Goal: Task Accomplishment & Management: Complete application form

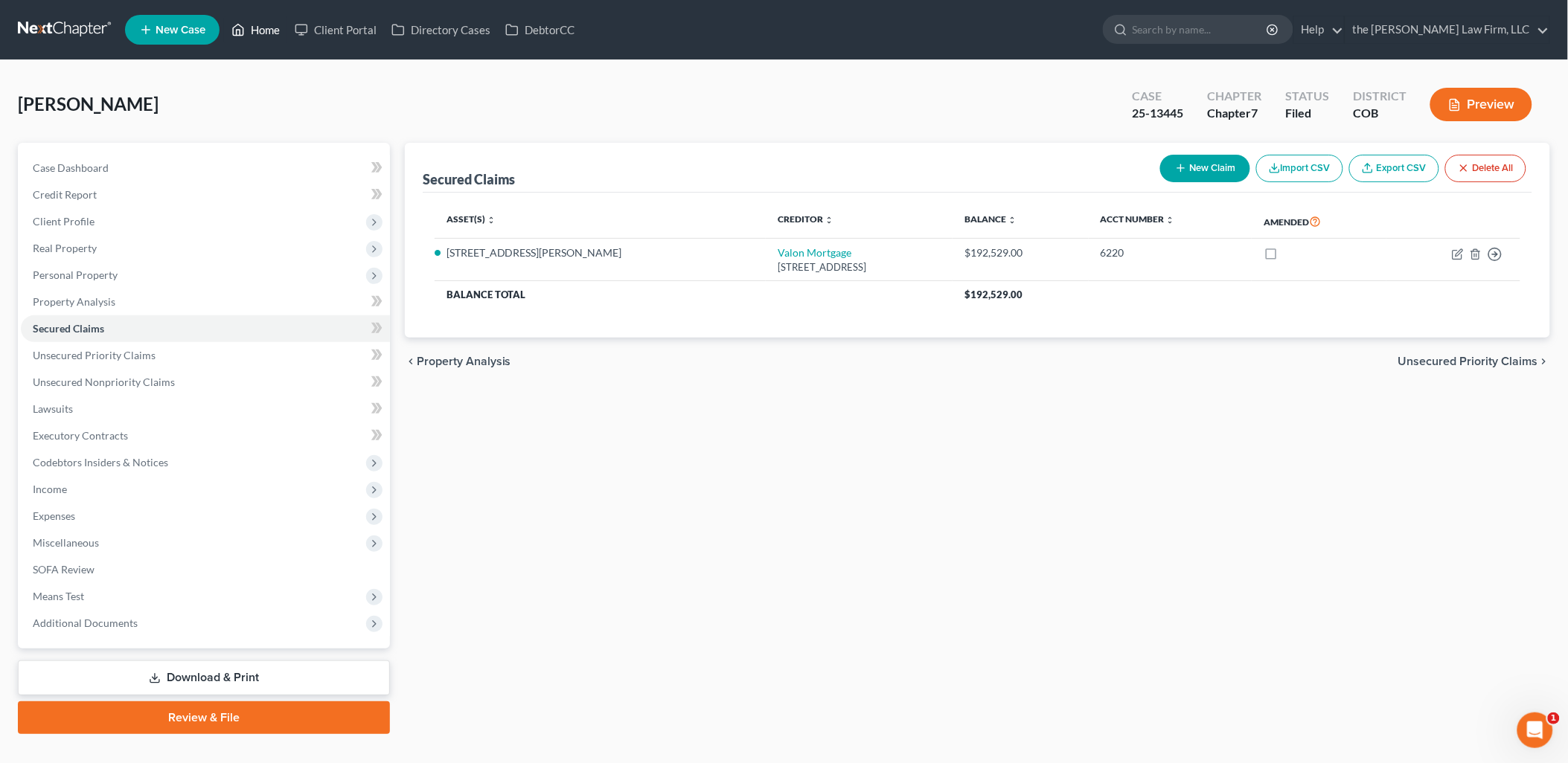
click at [274, 27] on link "Home" at bounding box center [255, 30] width 63 height 27
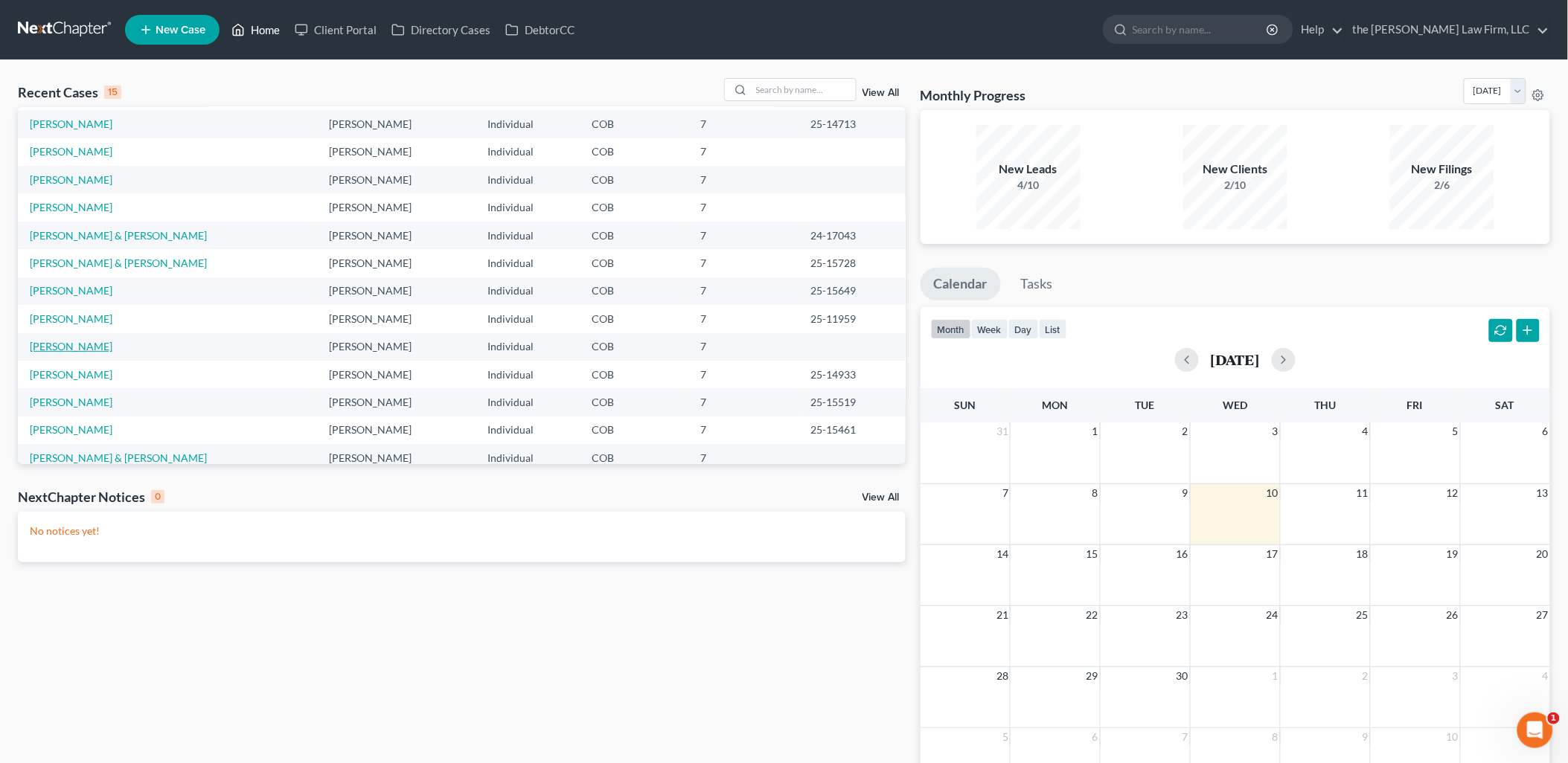
scroll to position [101, 0]
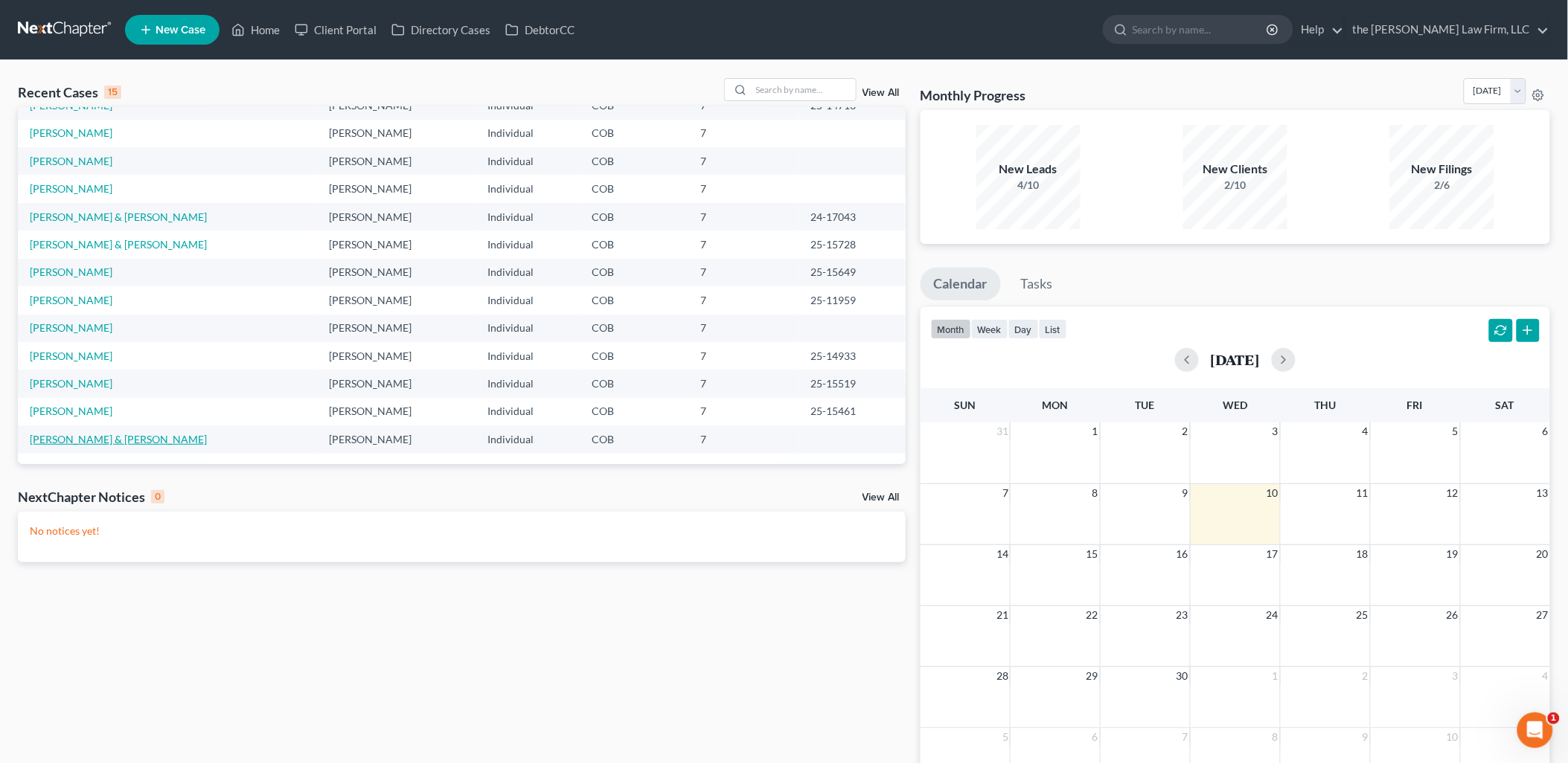
click at [79, 434] on link "Jones, Todd & Cayo, Terrell" at bounding box center [118, 439] width 177 height 12
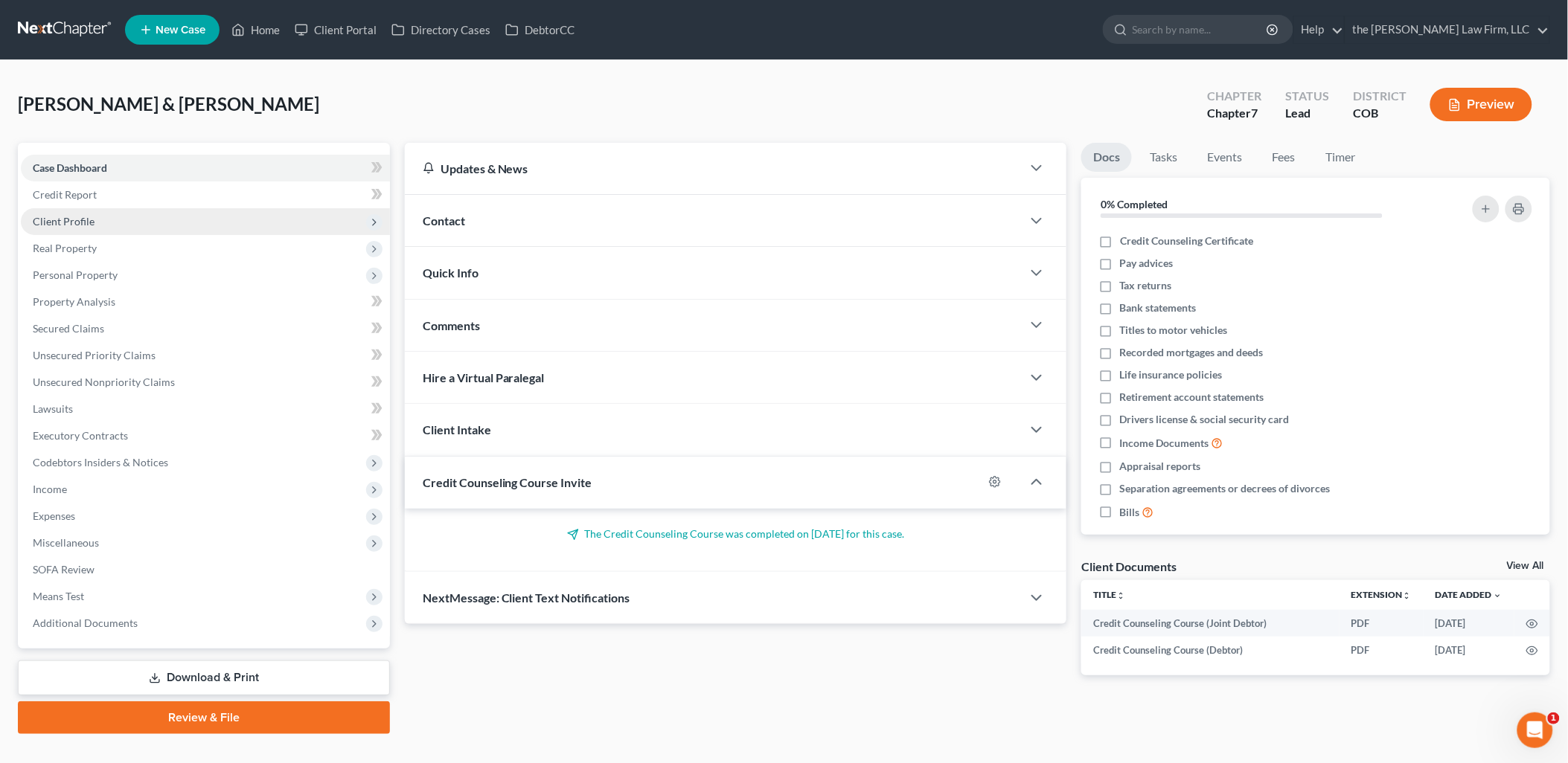
click at [80, 213] on span "Client Profile" at bounding box center [206, 222] width 369 height 27
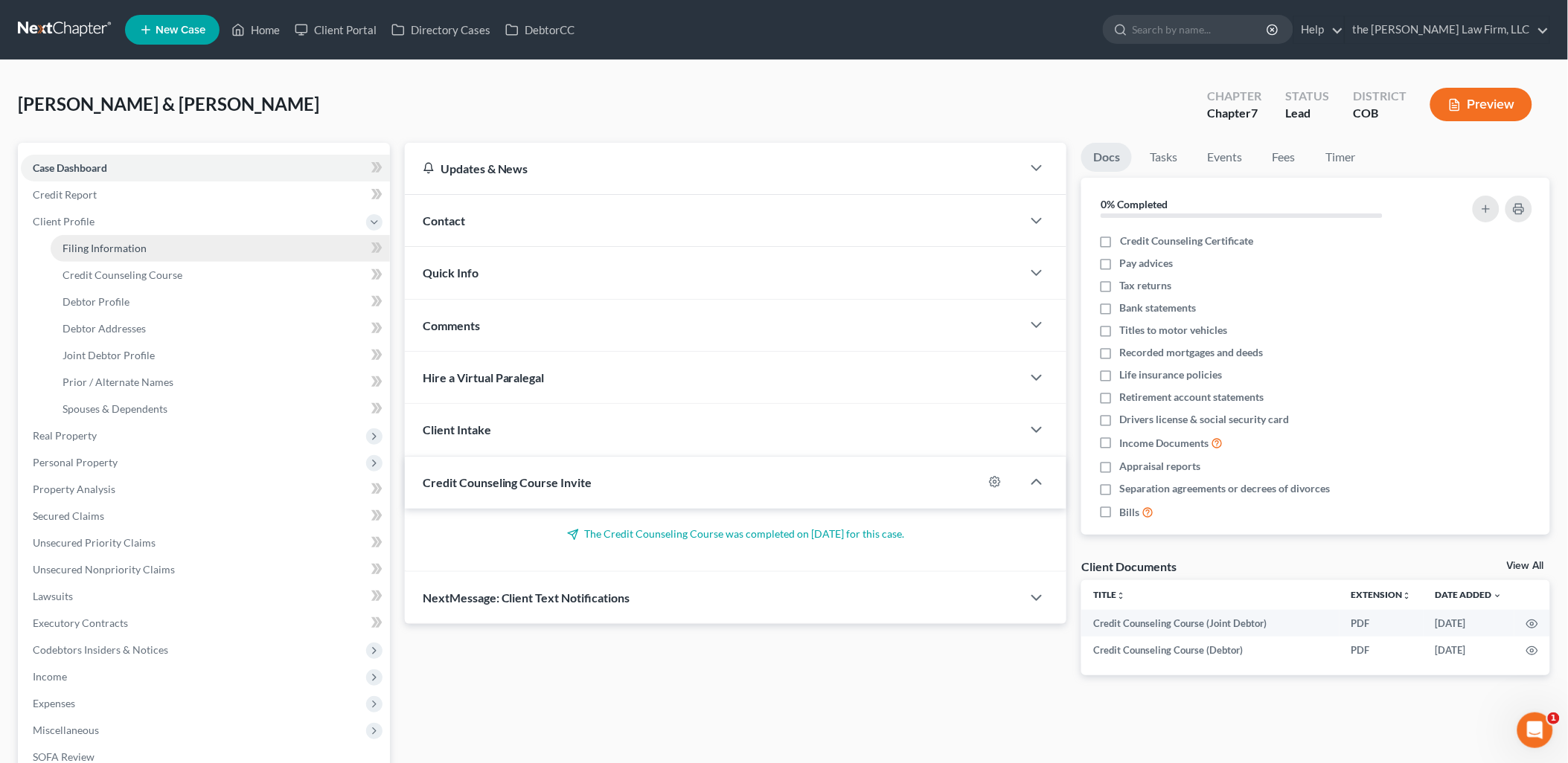
drag, startPoint x: 95, startPoint y: 247, endPoint x: 125, endPoint y: 247, distance: 30.0
click at [96, 247] on span "Filing Information" at bounding box center [104, 248] width 84 height 12
select select "1"
select select "0"
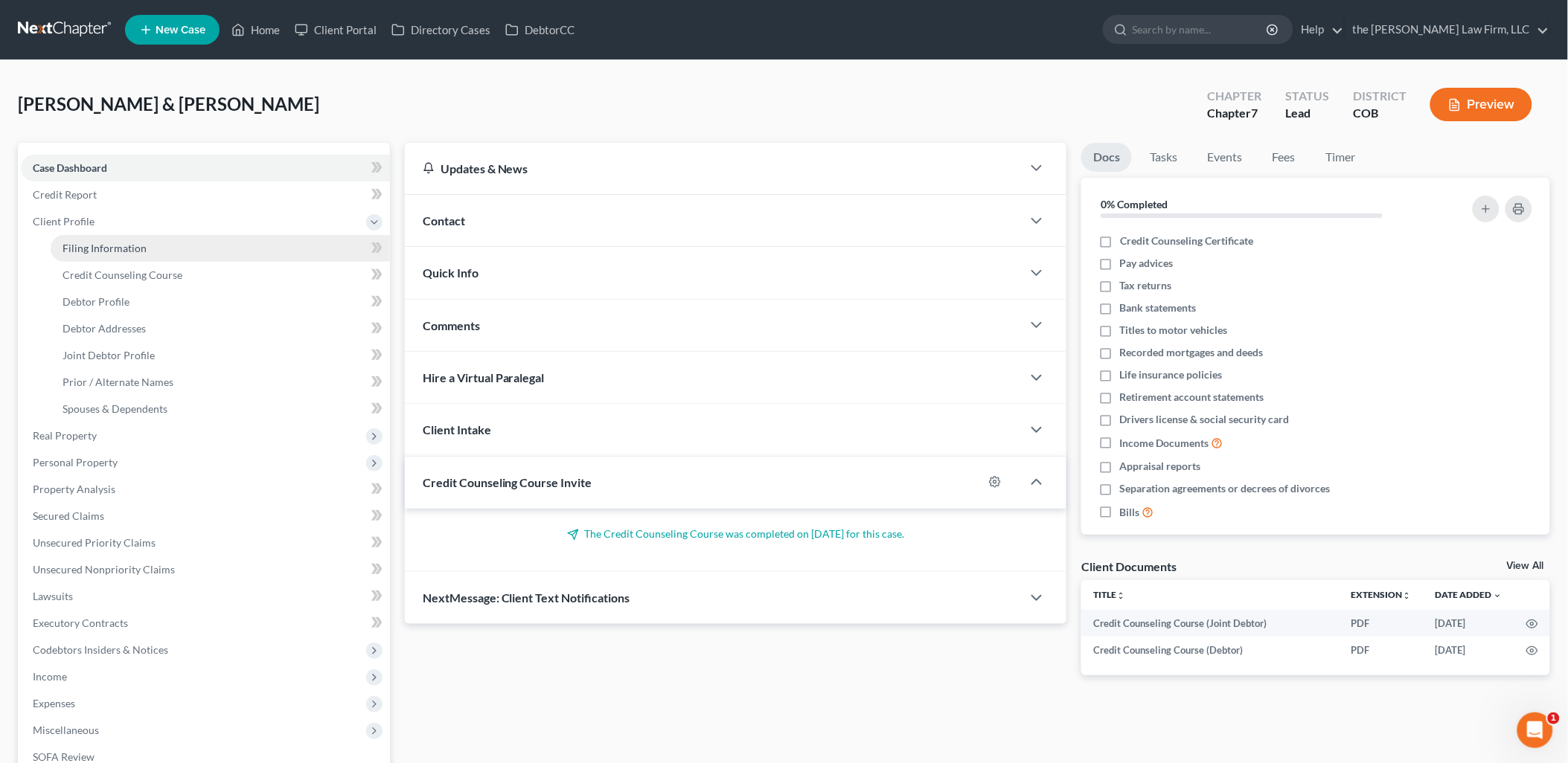
select select "11"
select select "0"
select select "5"
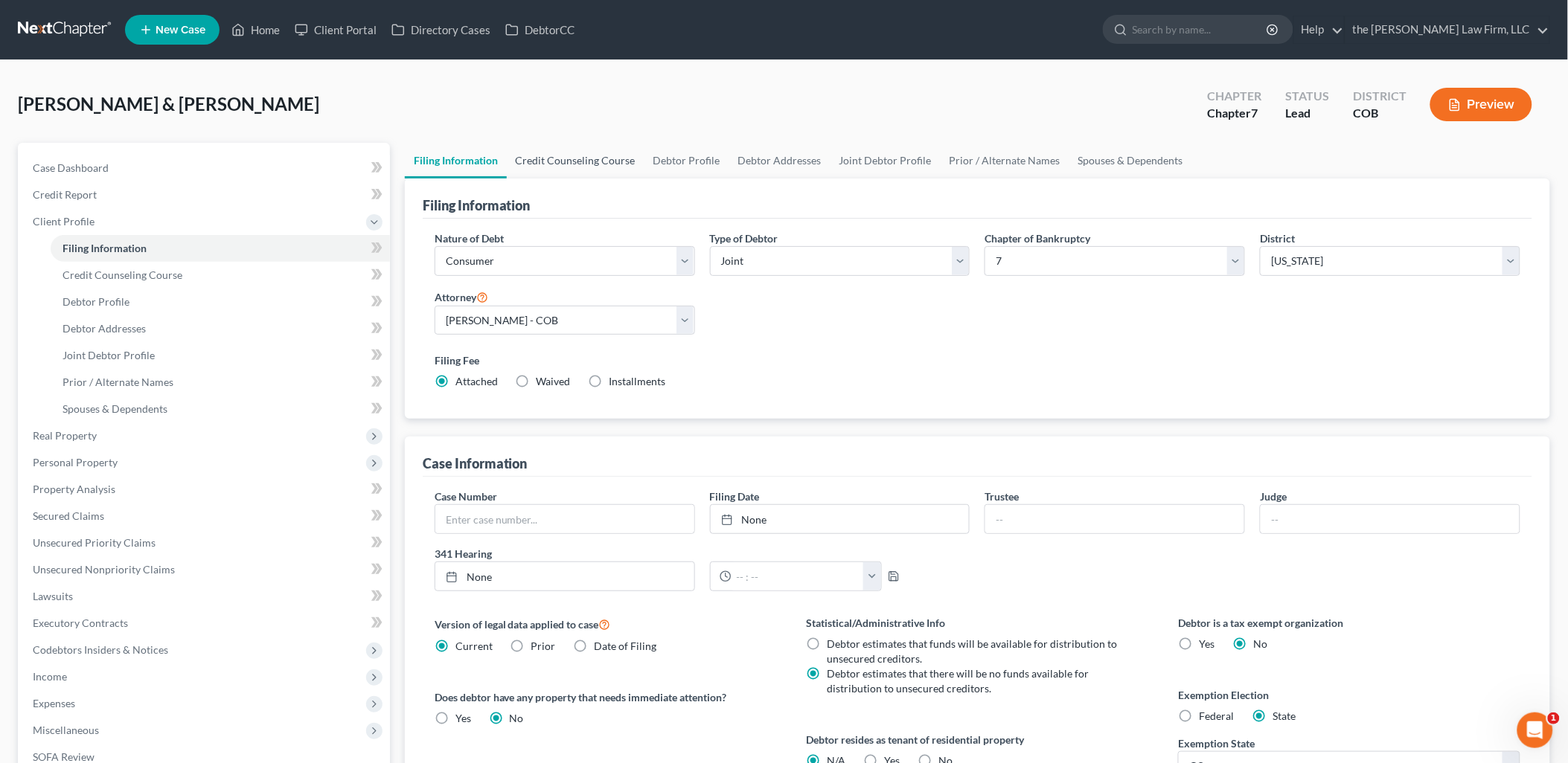
click at [588, 155] on link "Credit Counseling Course" at bounding box center [576, 160] width 138 height 35
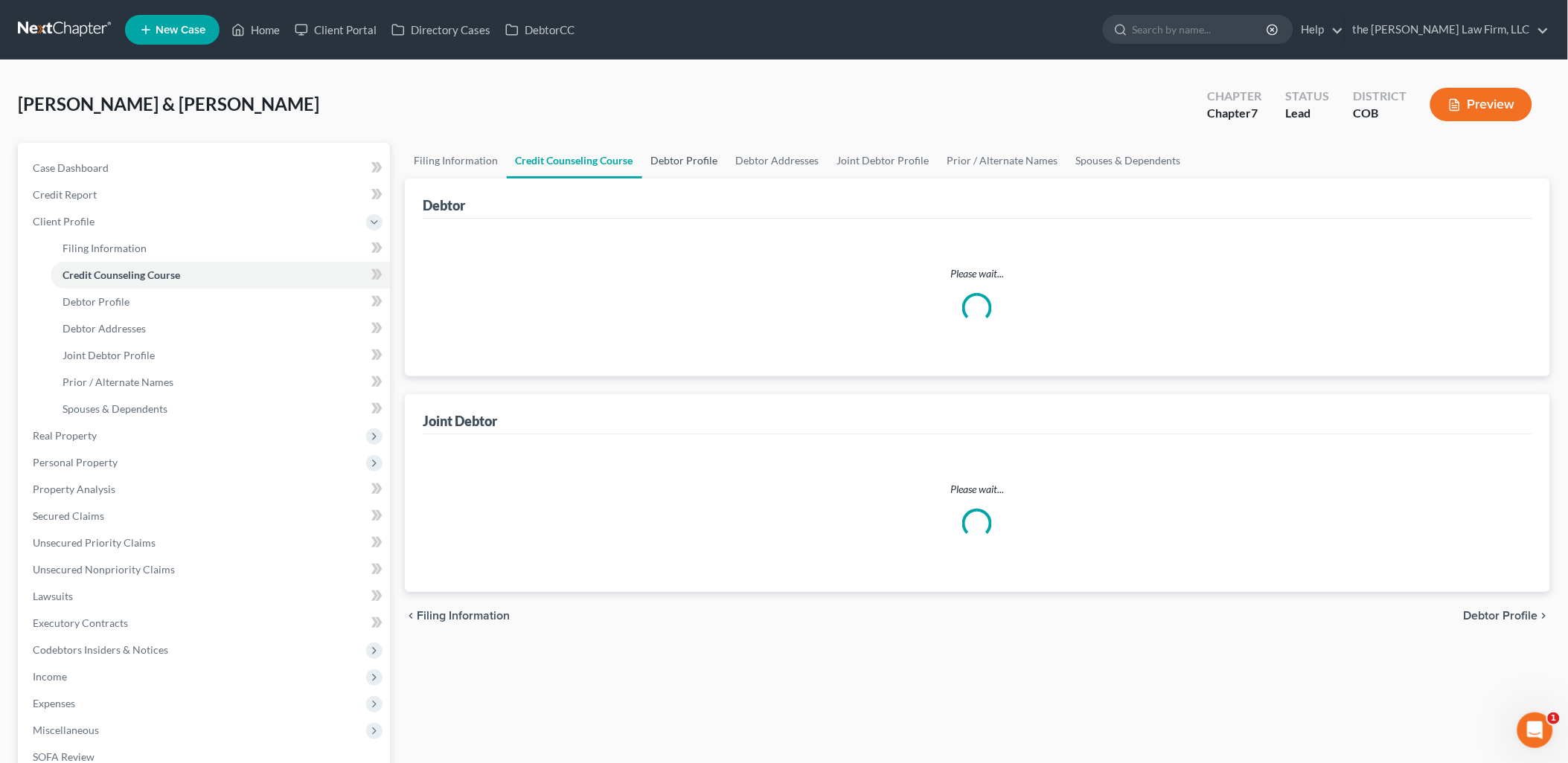
click at [670, 159] on link "Debtor Profile" at bounding box center [684, 160] width 85 height 35
select select "1"
select select "0"
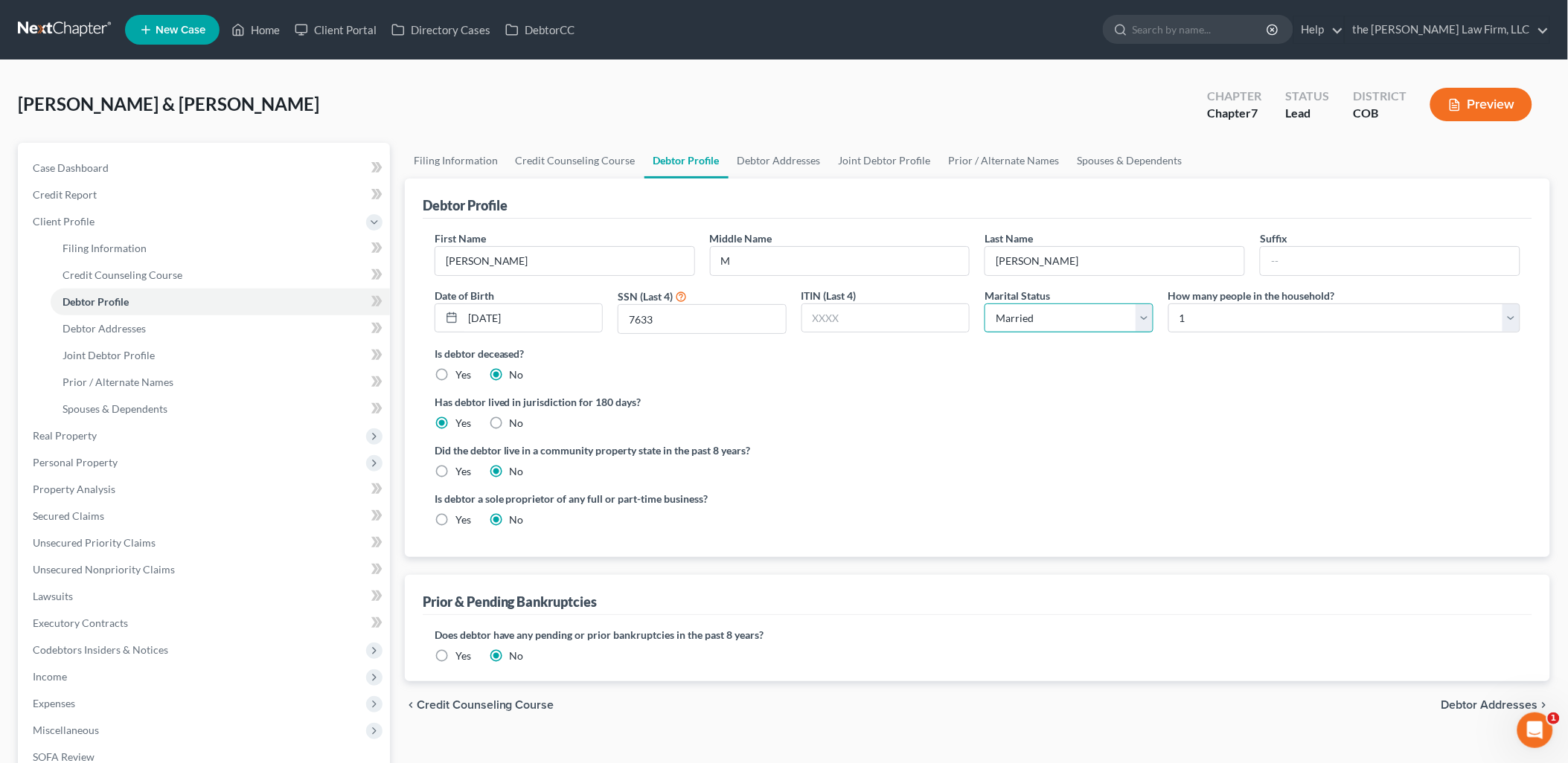
click at [1060, 307] on select "Select Single Married Separated Divorced Widowed" at bounding box center [1069, 317] width 169 height 30
click at [1297, 395] on label "Has debtor lived in jurisdiction for 180 days?" at bounding box center [977, 402] width 1086 height 15
click at [786, 161] on link "Debtor Addresses" at bounding box center [780, 160] width 101 height 35
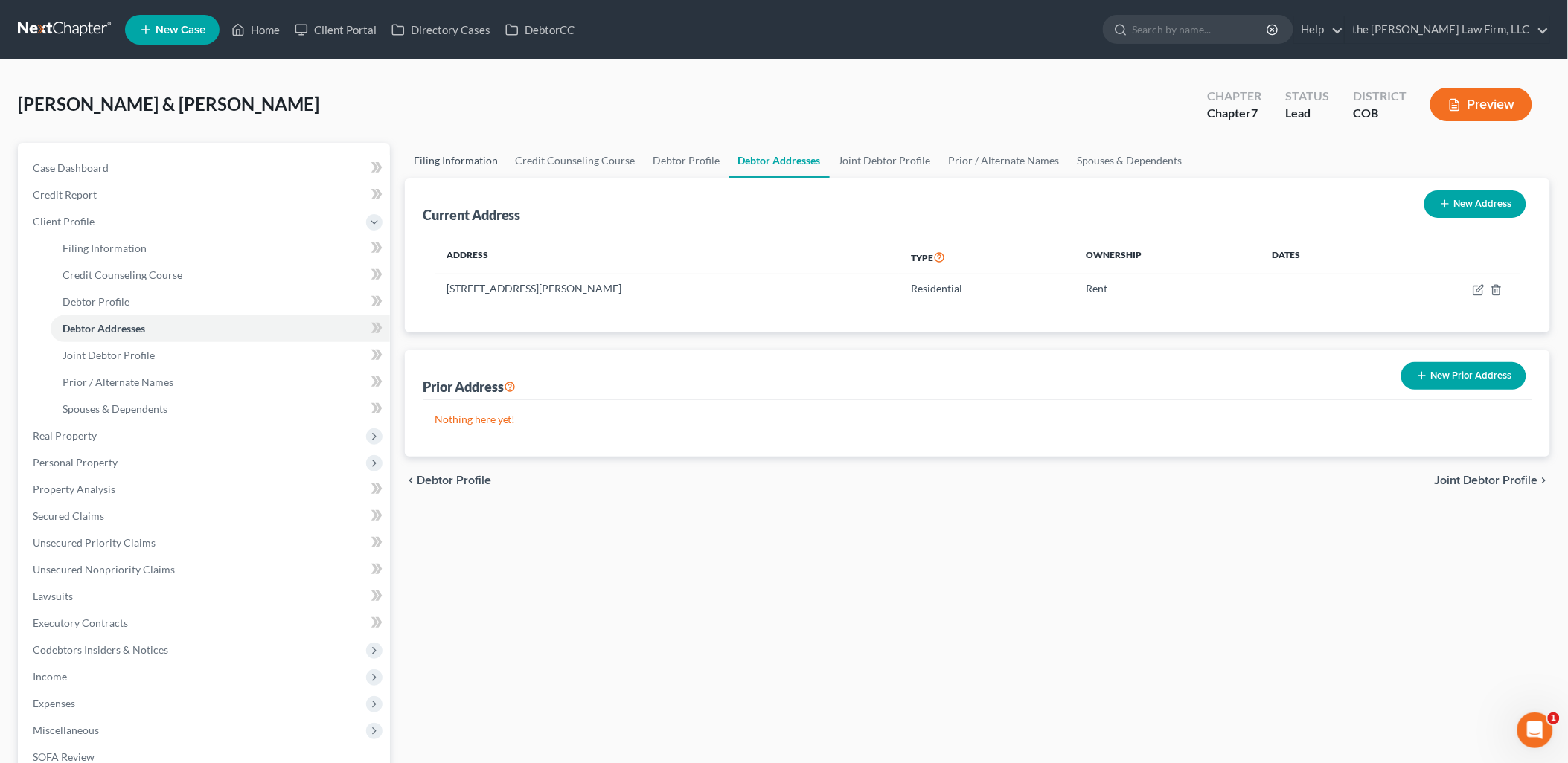
click at [468, 156] on link "Filing Information" at bounding box center [455, 160] width 102 height 35
select select "1"
select select "0"
select select "11"
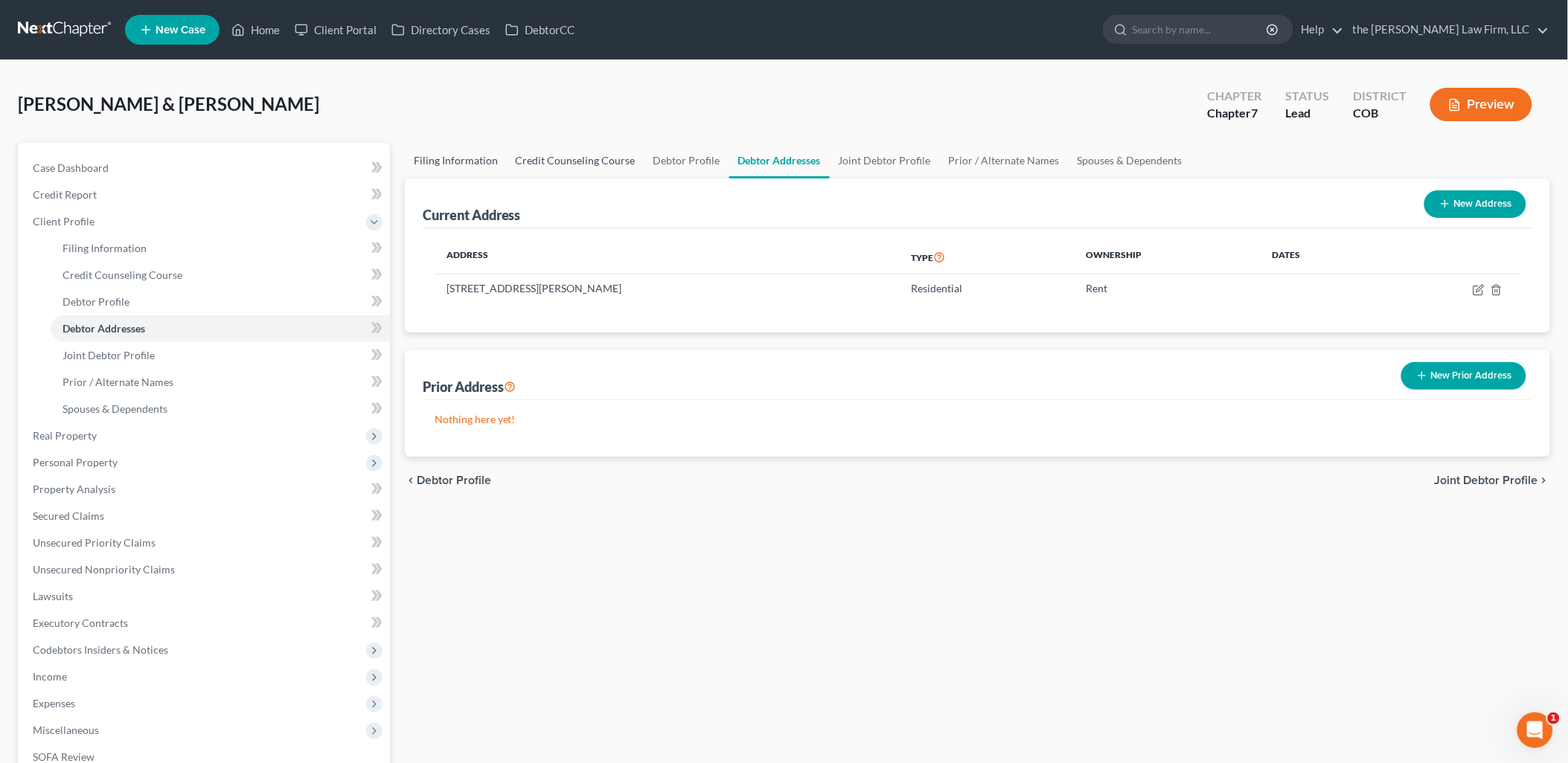
select select "0"
select select "5"
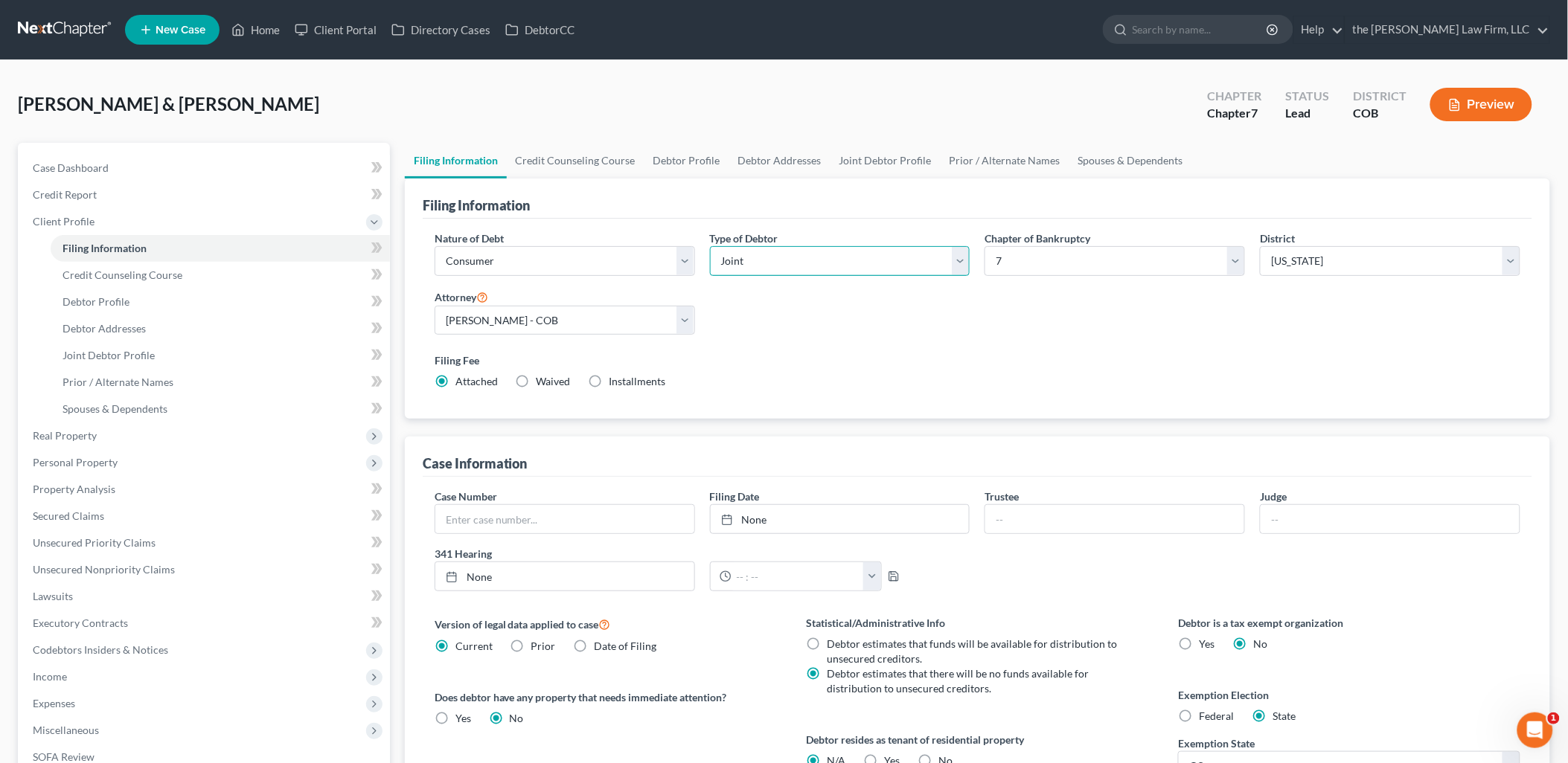
click at [772, 266] on select "Select Individual Joint" at bounding box center [840, 261] width 260 height 30
select select "0"
click at [710, 247] on select "Select Individual Joint" at bounding box center [840, 261] width 260 height 30
click at [992, 151] on link "Spouses & Dependents" at bounding box center [1021, 160] width 122 height 35
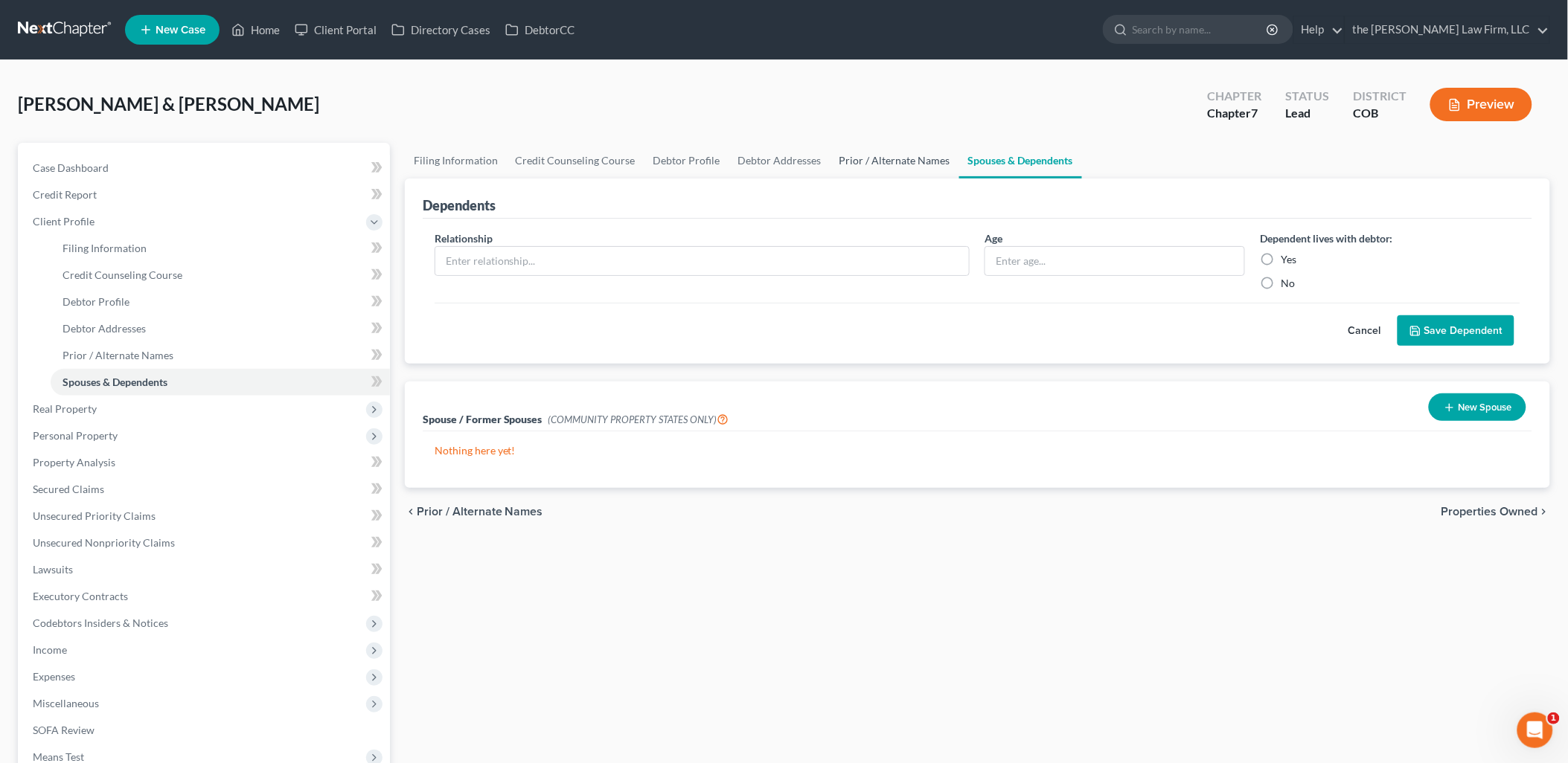
click at [873, 149] on link "Prior / Alternate Names" at bounding box center [894, 160] width 129 height 35
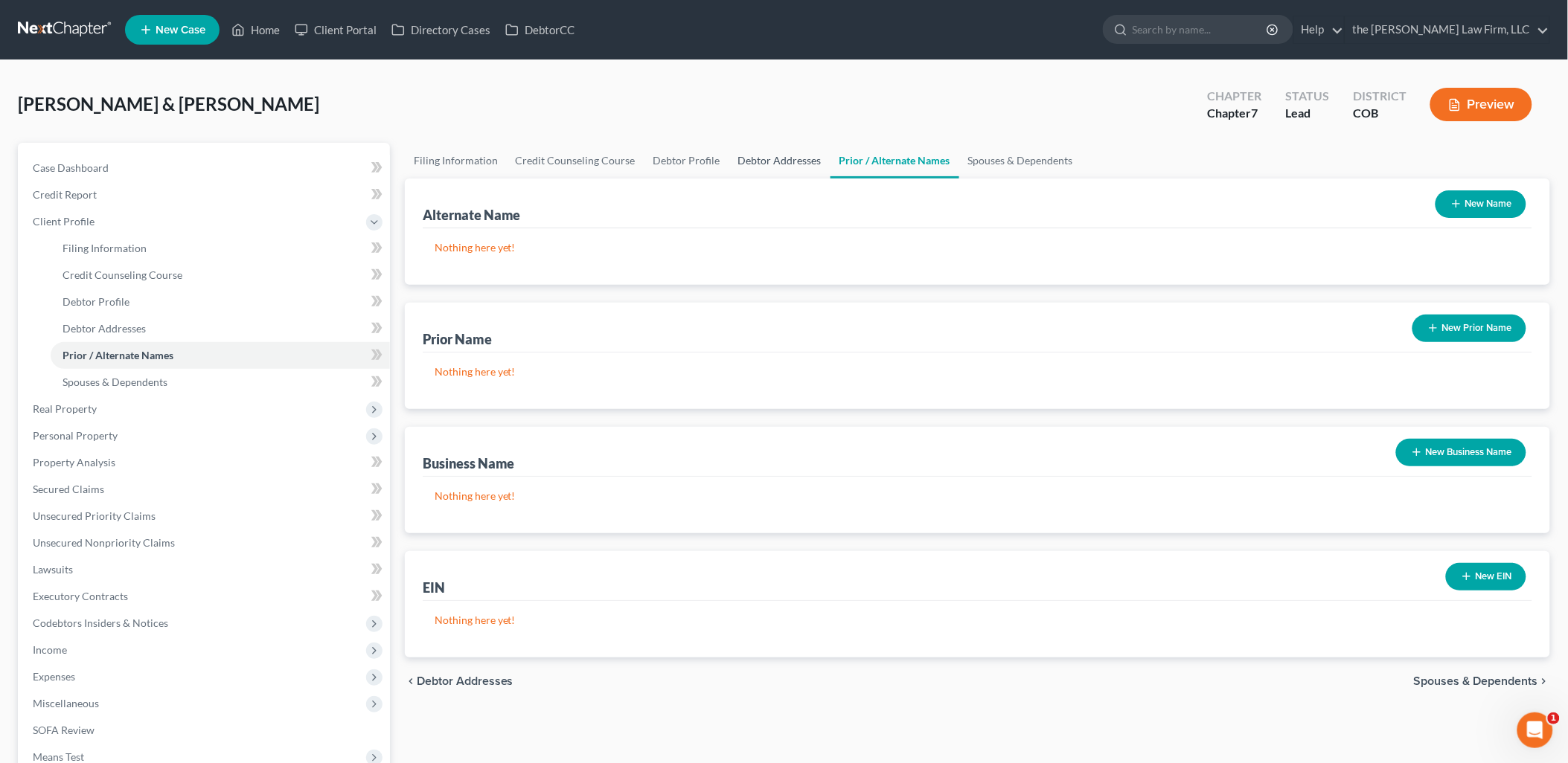
click at [798, 165] on link "Debtor Addresses" at bounding box center [780, 160] width 101 height 35
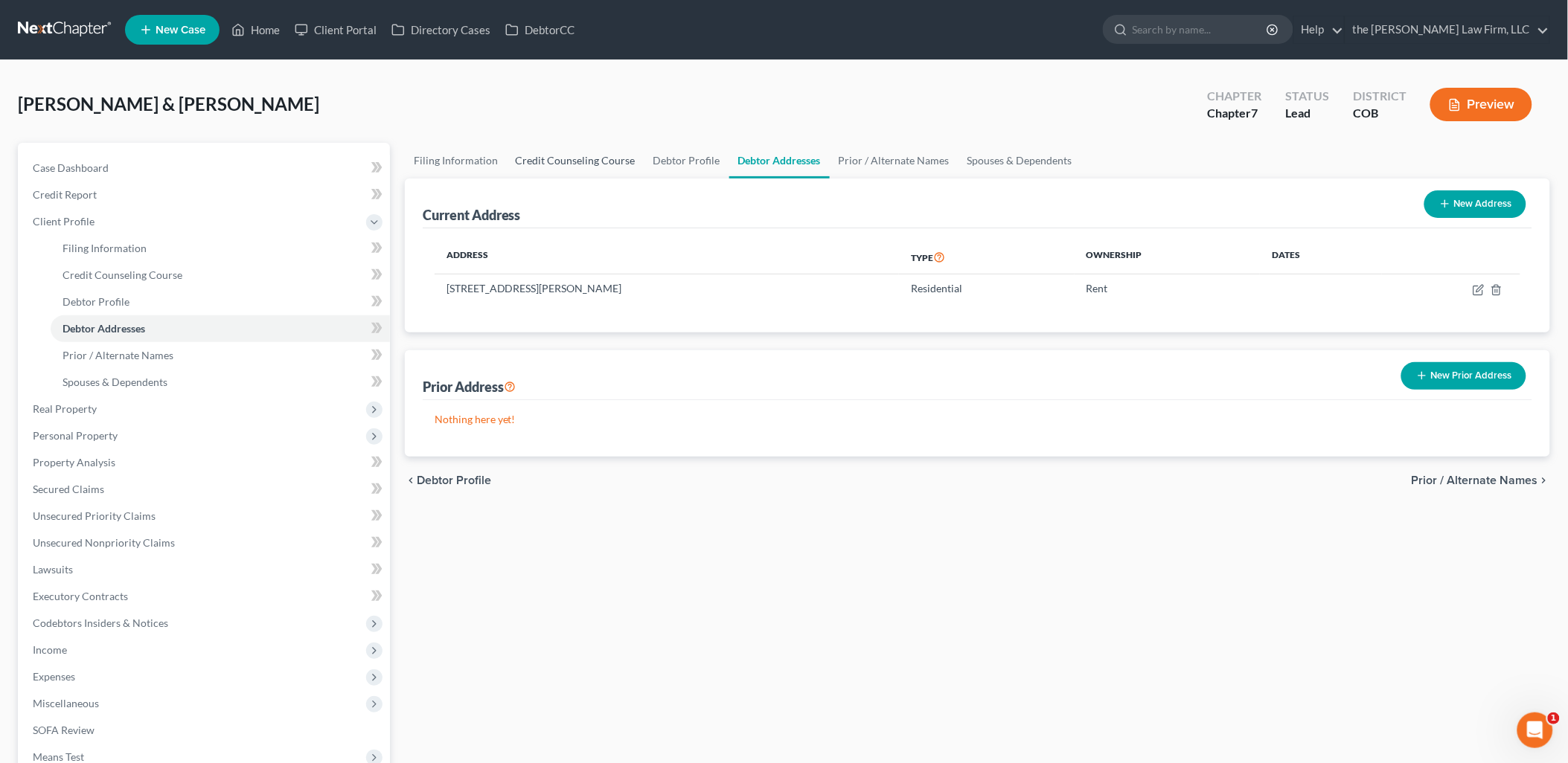
click at [622, 153] on link "Credit Counseling Course" at bounding box center [576, 160] width 138 height 35
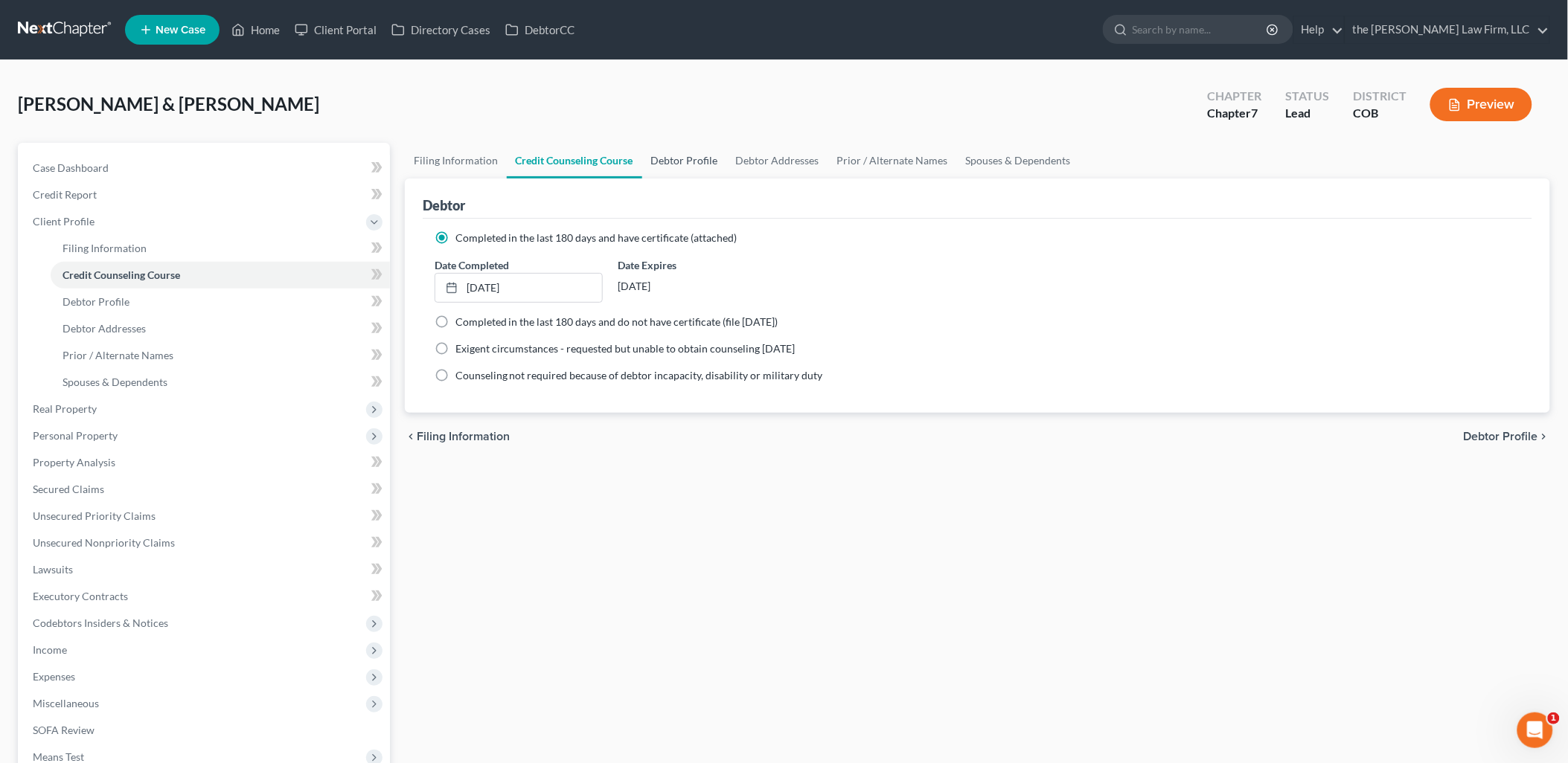
click at [643, 151] on link "Debtor Profile" at bounding box center [684, 160] width 85 height 35
select select "1"
select select "0"
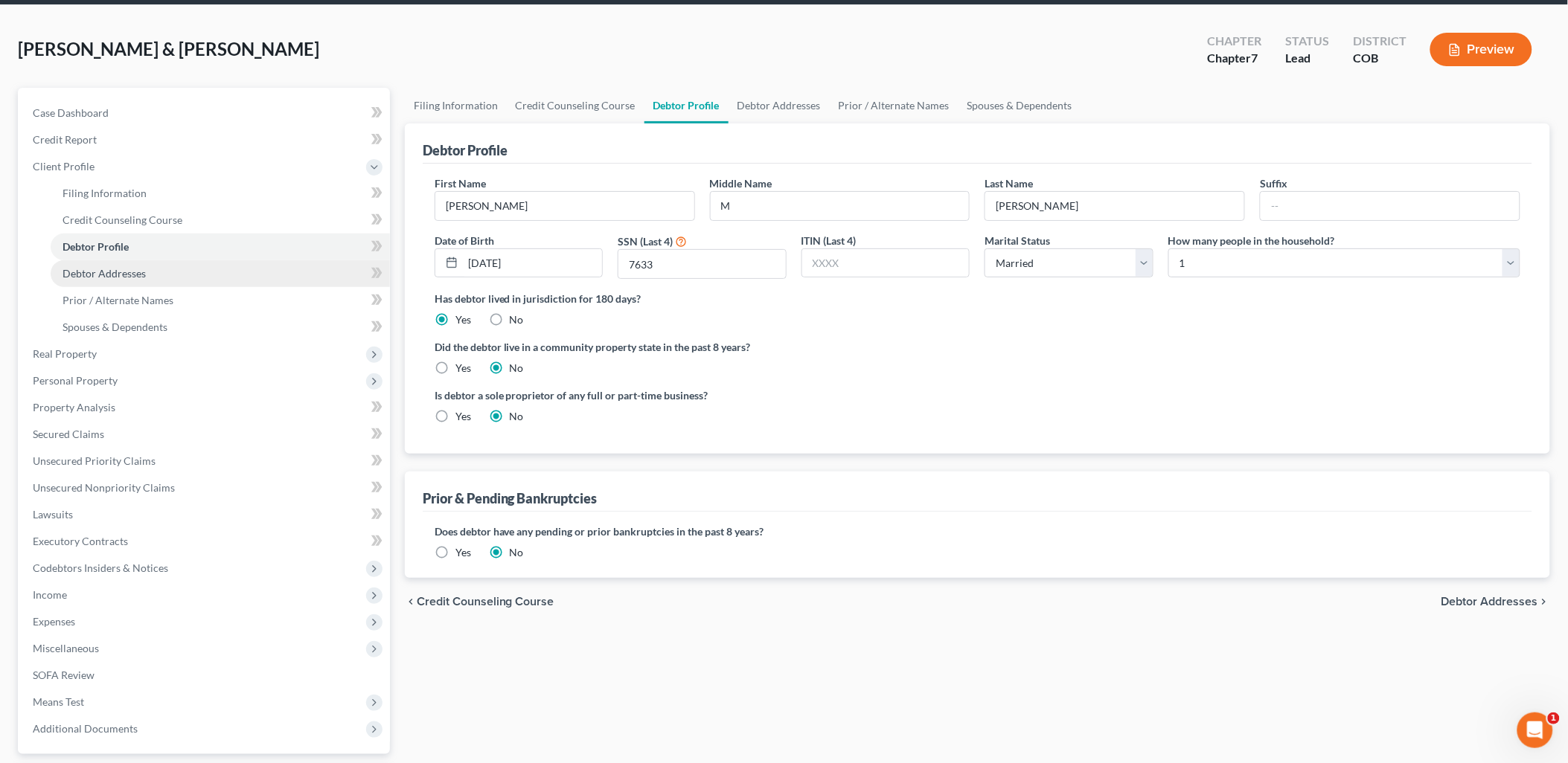
scroll to position [82, 0]
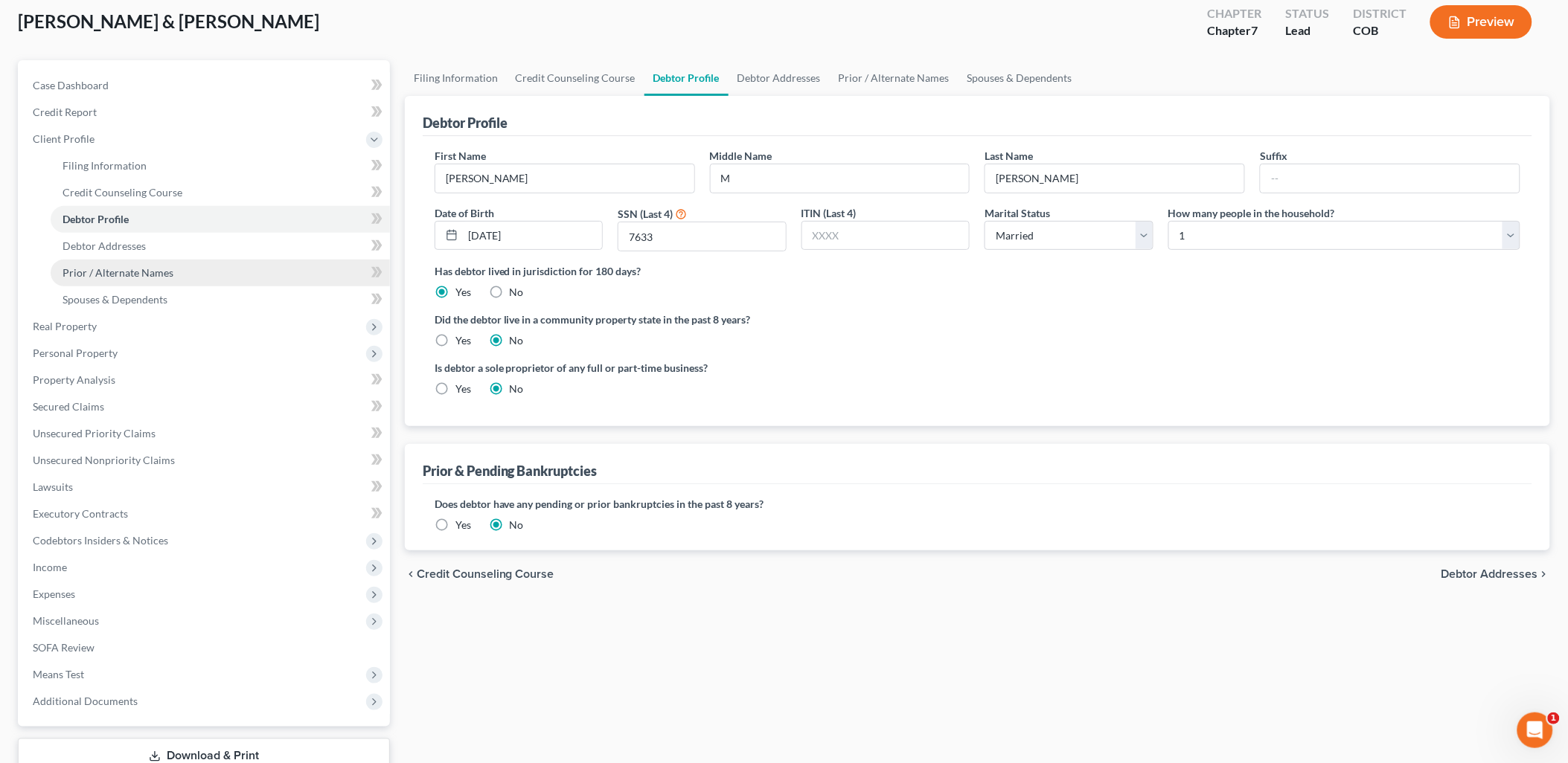
click at [136, 284] on link "Prior / Alternate Names" at bounding box center [220, 273] width 340 height 27
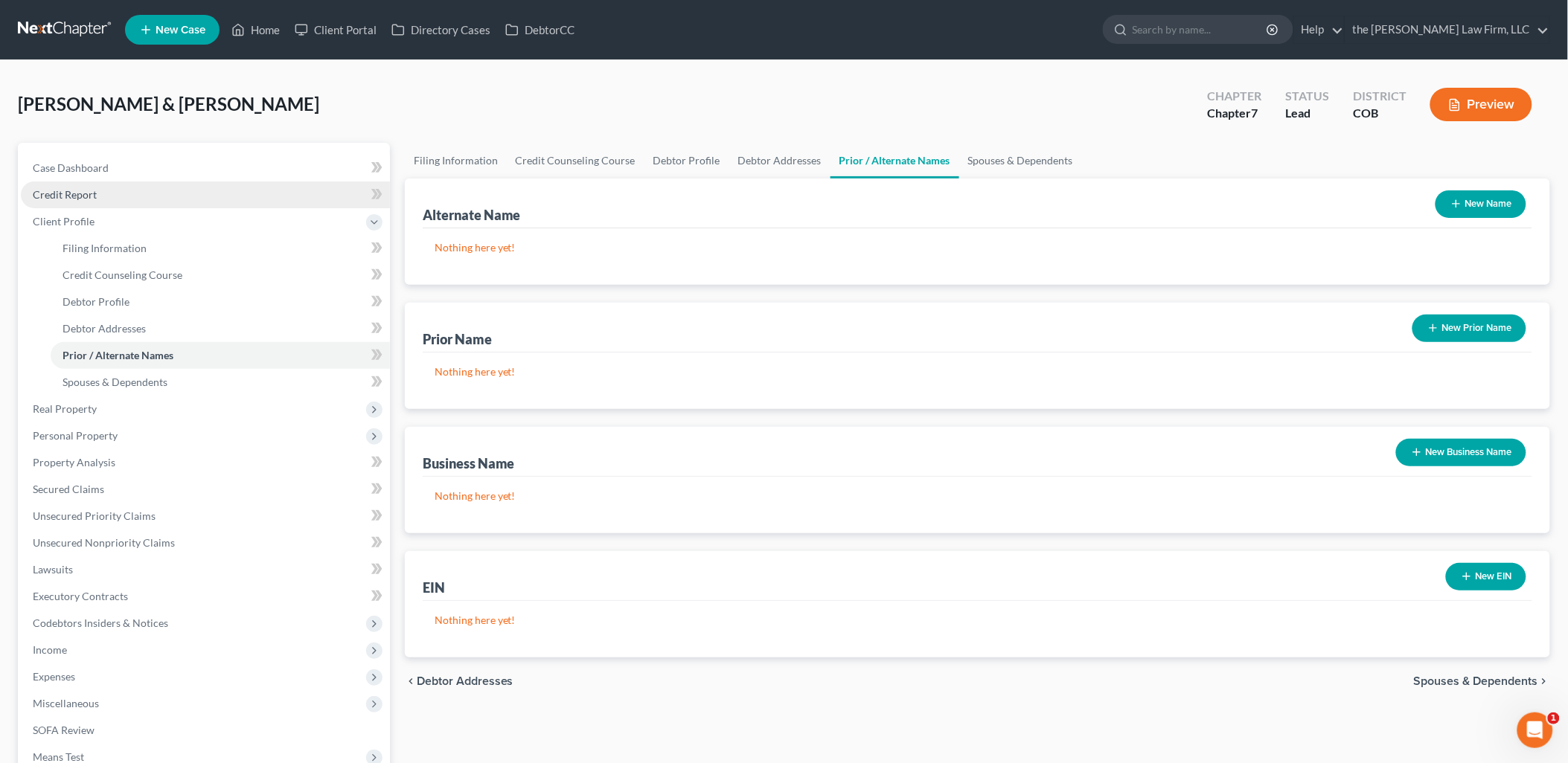
click at [86, 190] on span "Credit Report" at bounding box center [64, 194] width 64 height 12
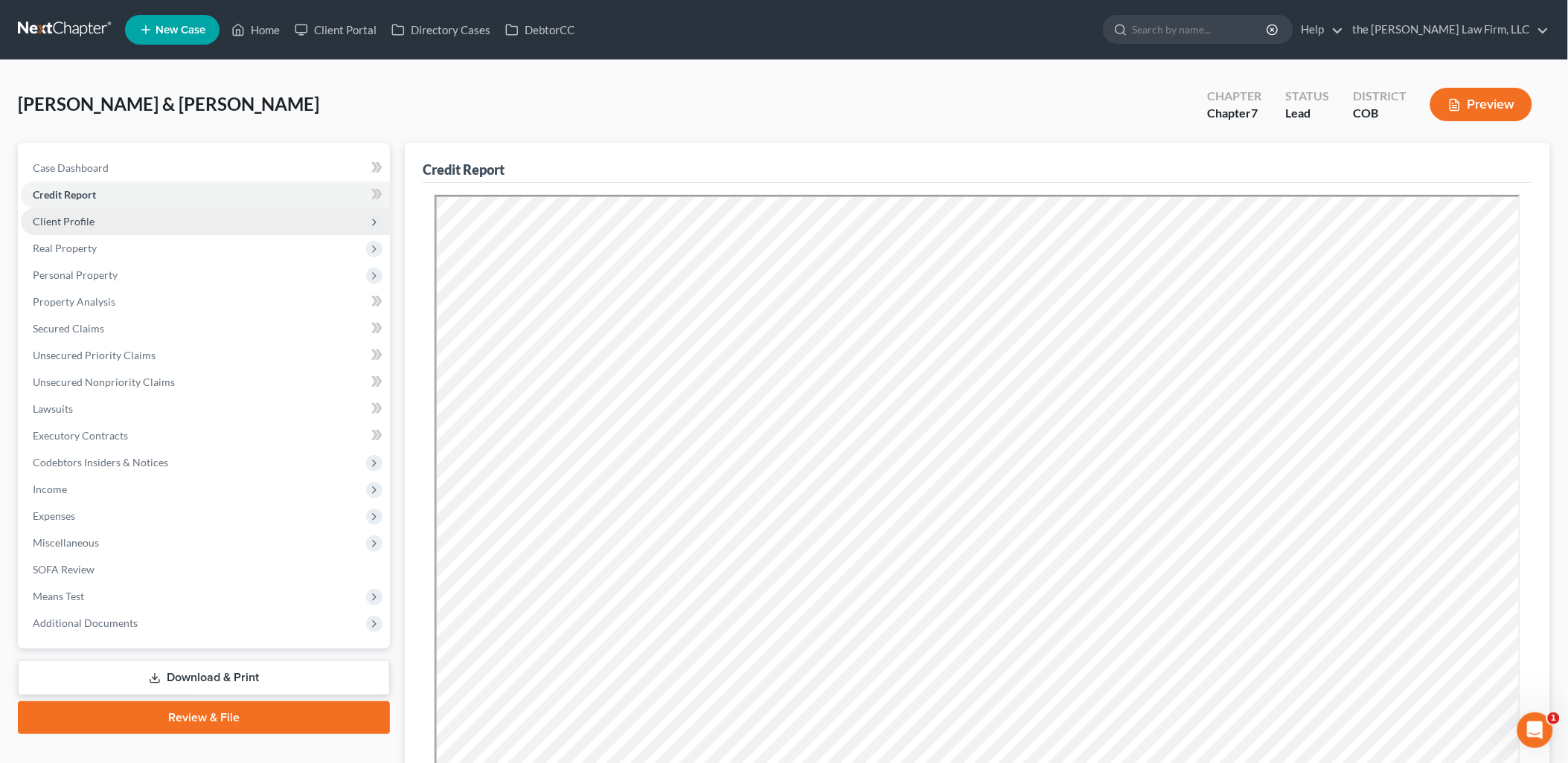
click at [56, 219] on span "Client Profile" at bounding box center [63, 221] width 62 height 12
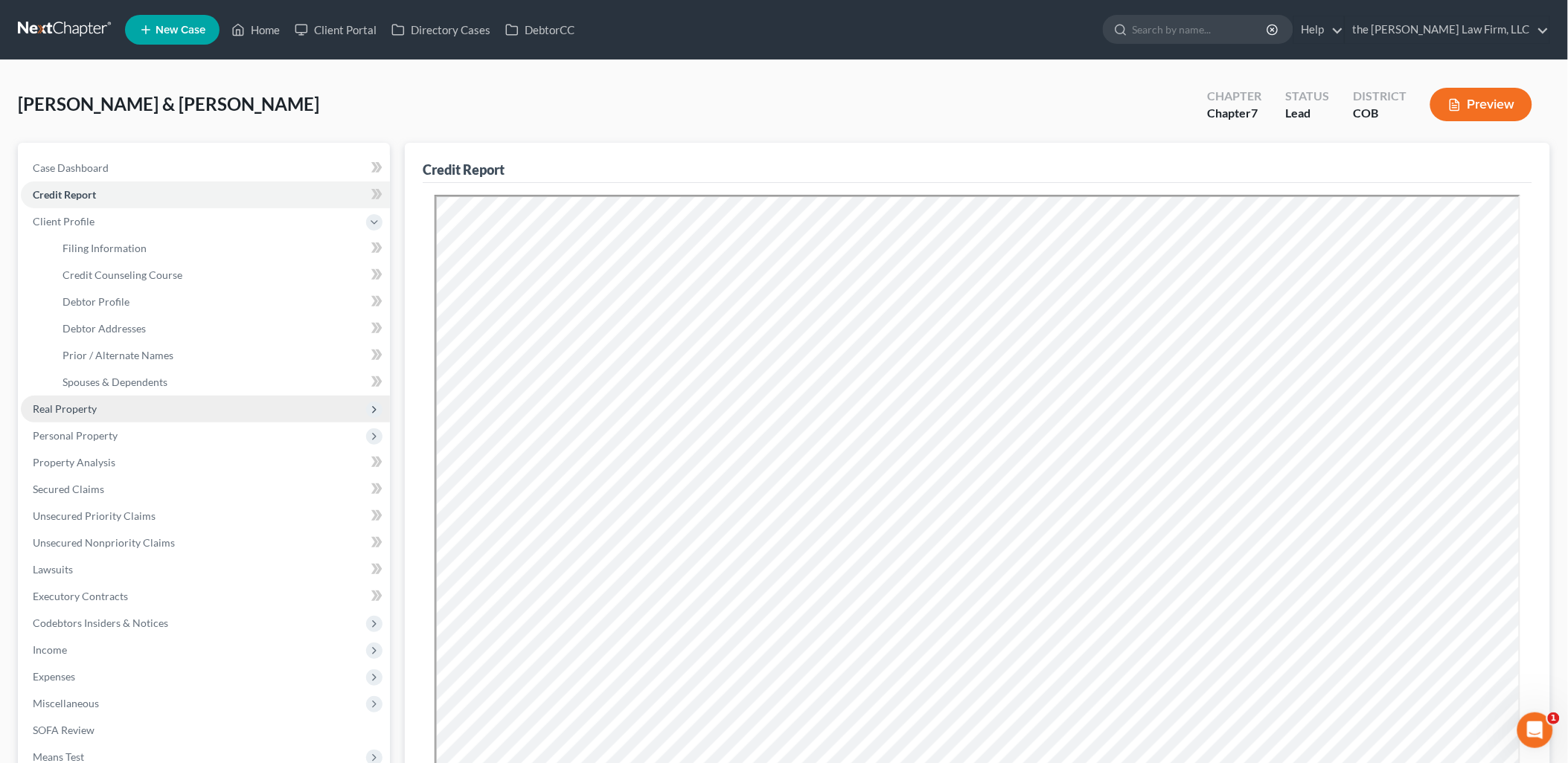
click at [112, 419] on span "Real Property" at bounding box center [206, 409] width 369 height 27
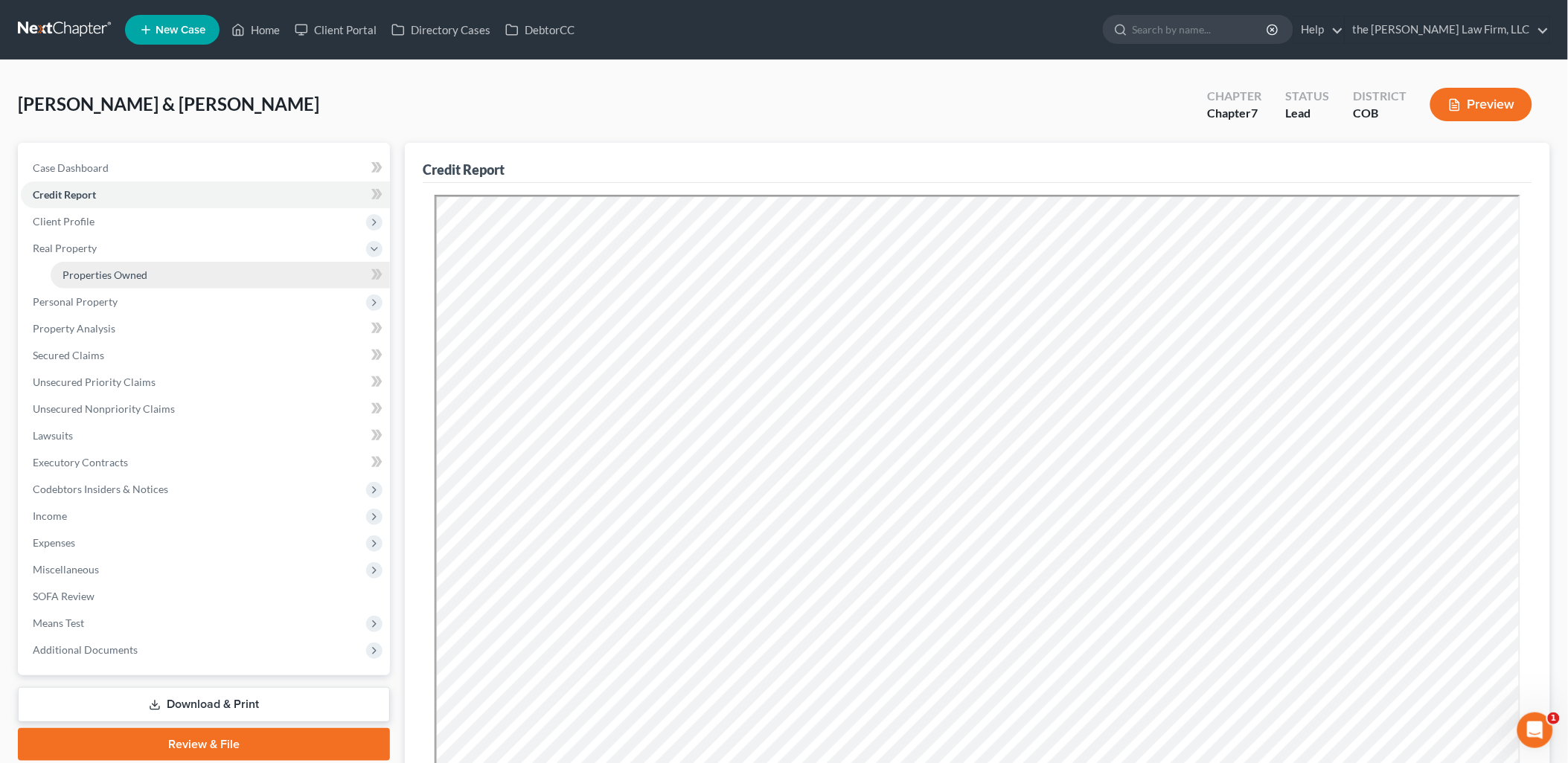
click at [138, 287] on link "Properties Owned" at bounding box center [220, 275] width 340 height 27
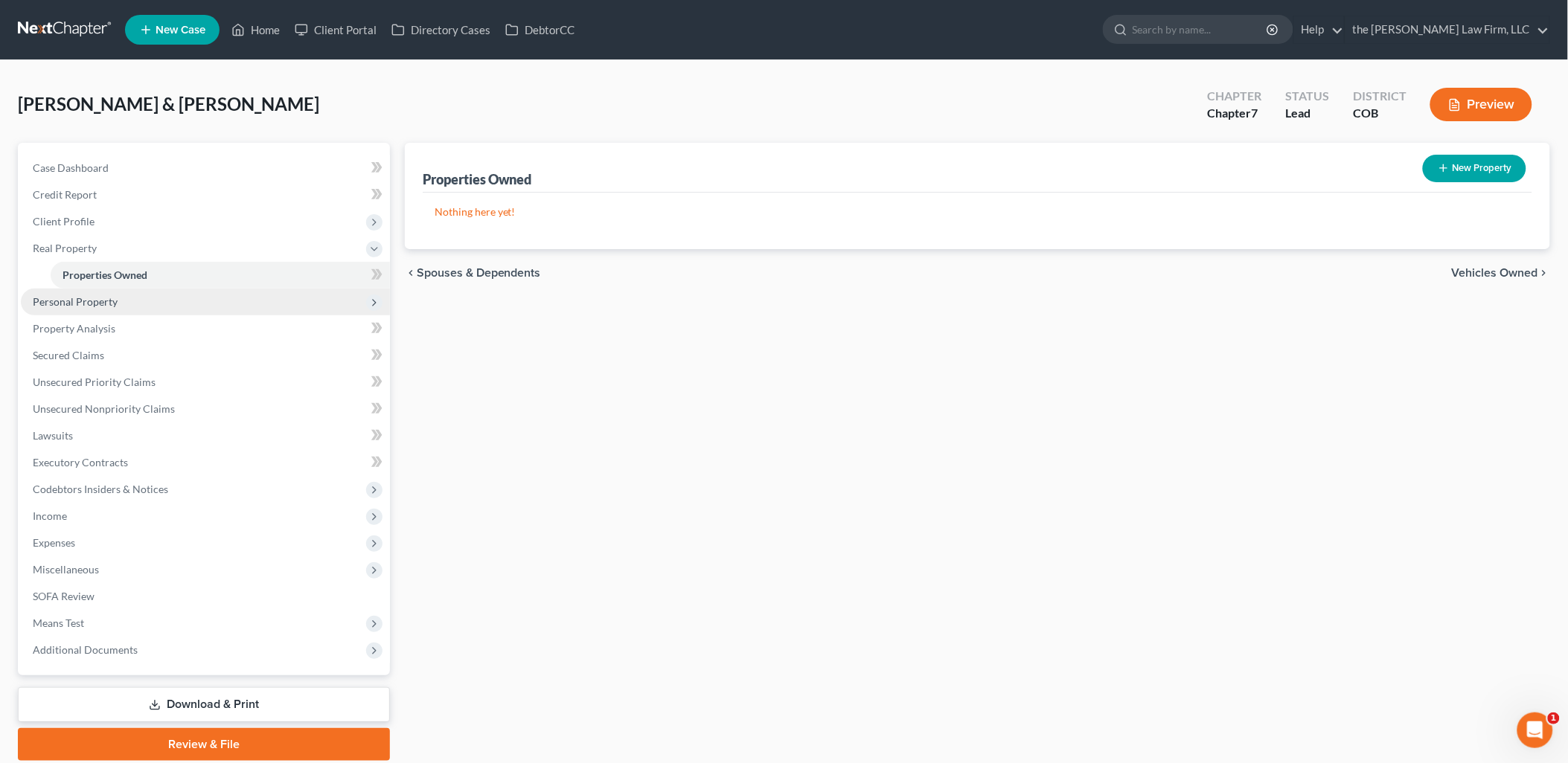
click at [80, 295] on span "Personal Property" at bounding box center [75, 301] width 85 height 12
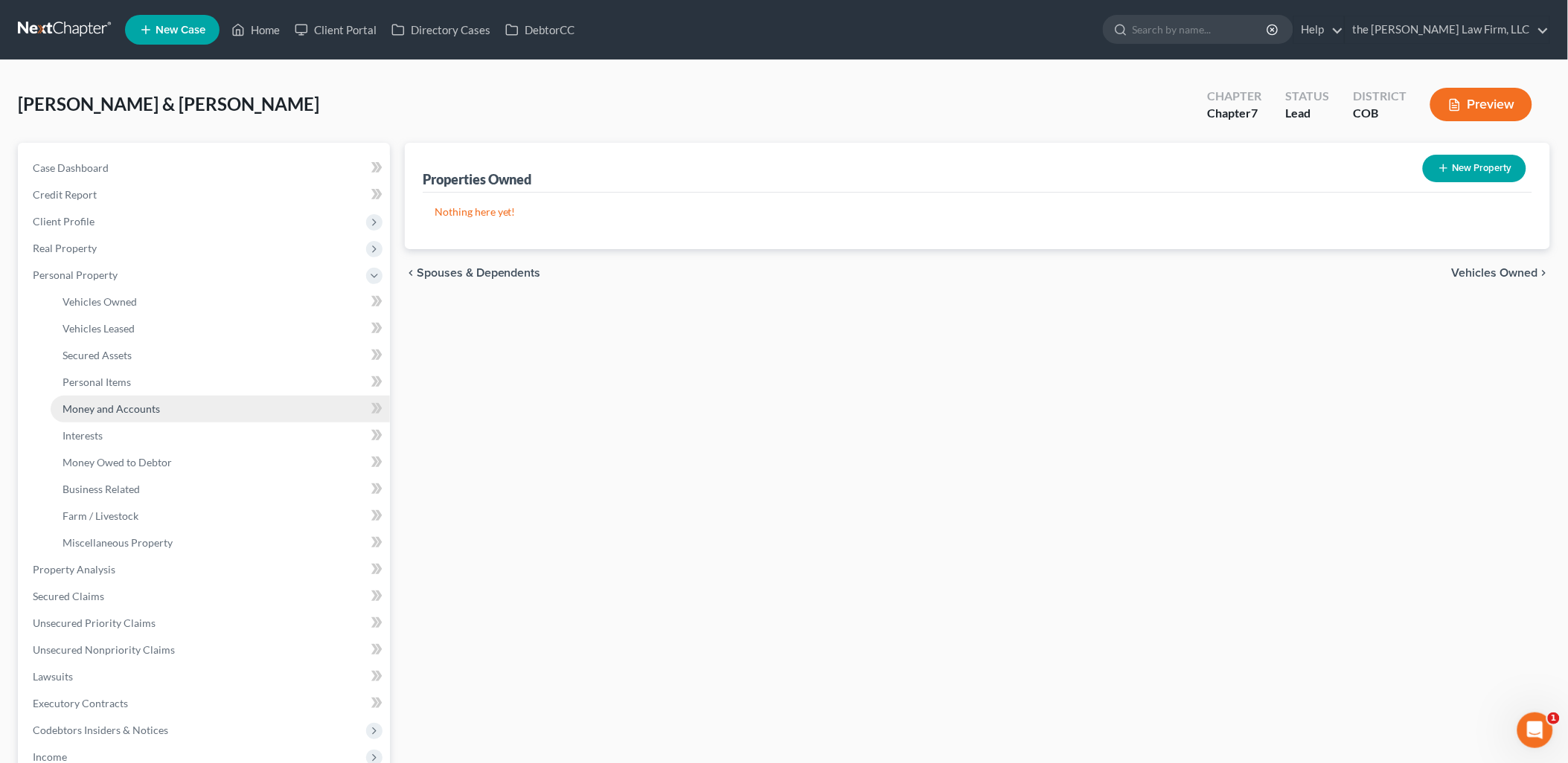
click at [143, 403] on span "Money and Accounts" at bounding box center [111, 408] width 98 height 12
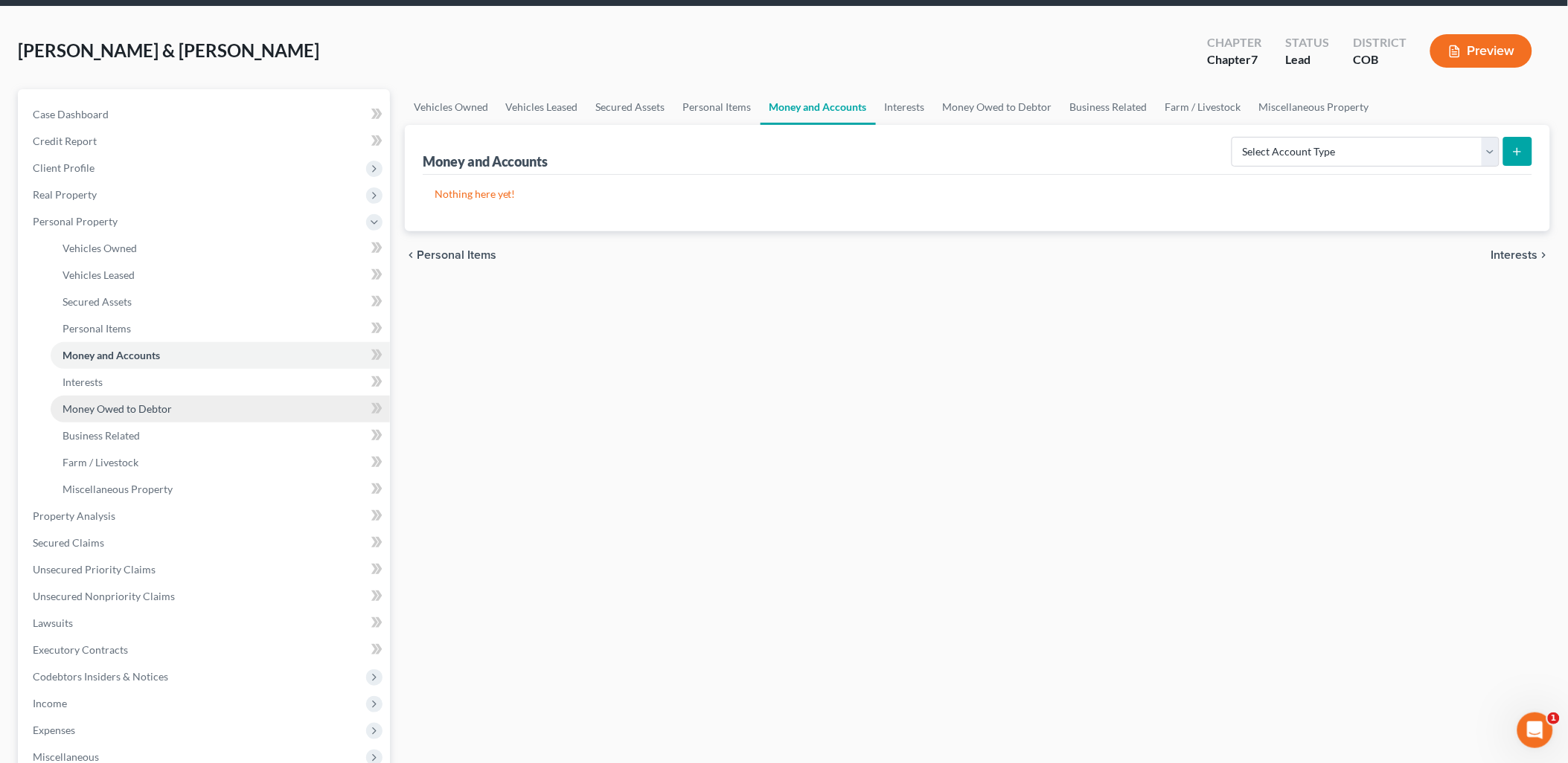
scroll to position [82, 0]
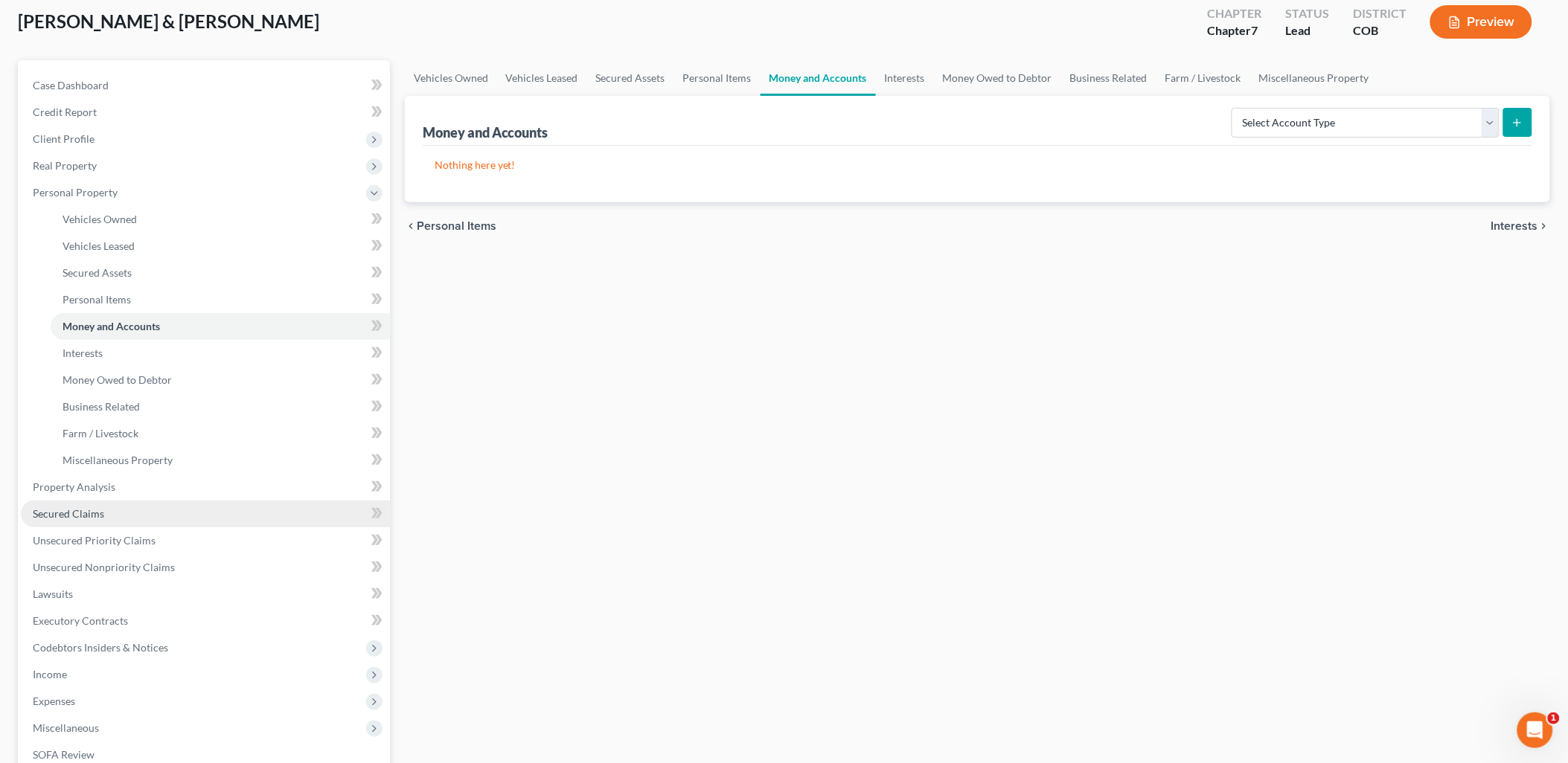
click at [83, 501] on link "Secured Claims" at bounding box center [206, 514] width 369 height 27
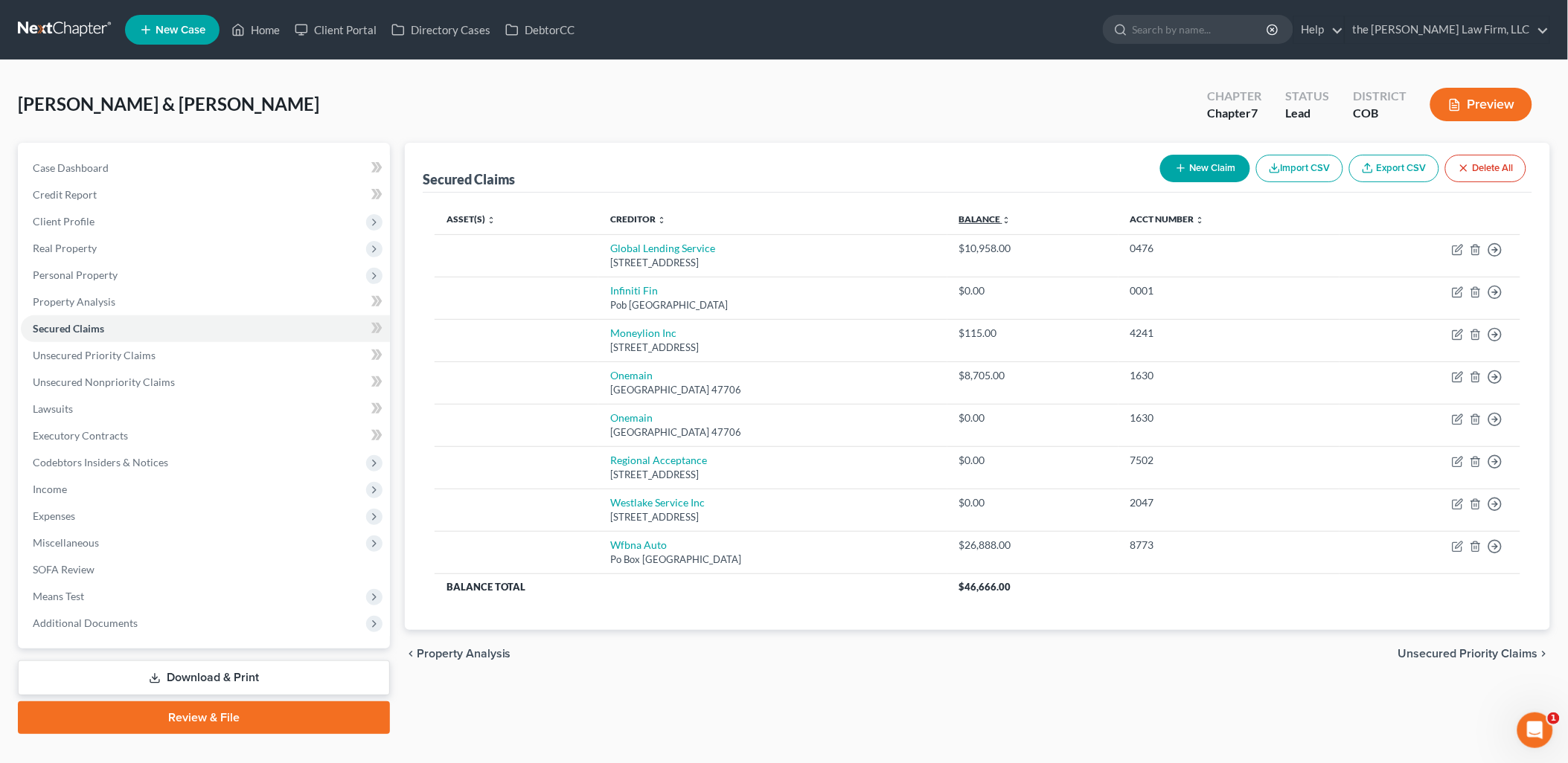
click at [1011, 216] on link "Balance expand_more expand_less unfold_more" at bounding box center [985, 219] width 52 height 11
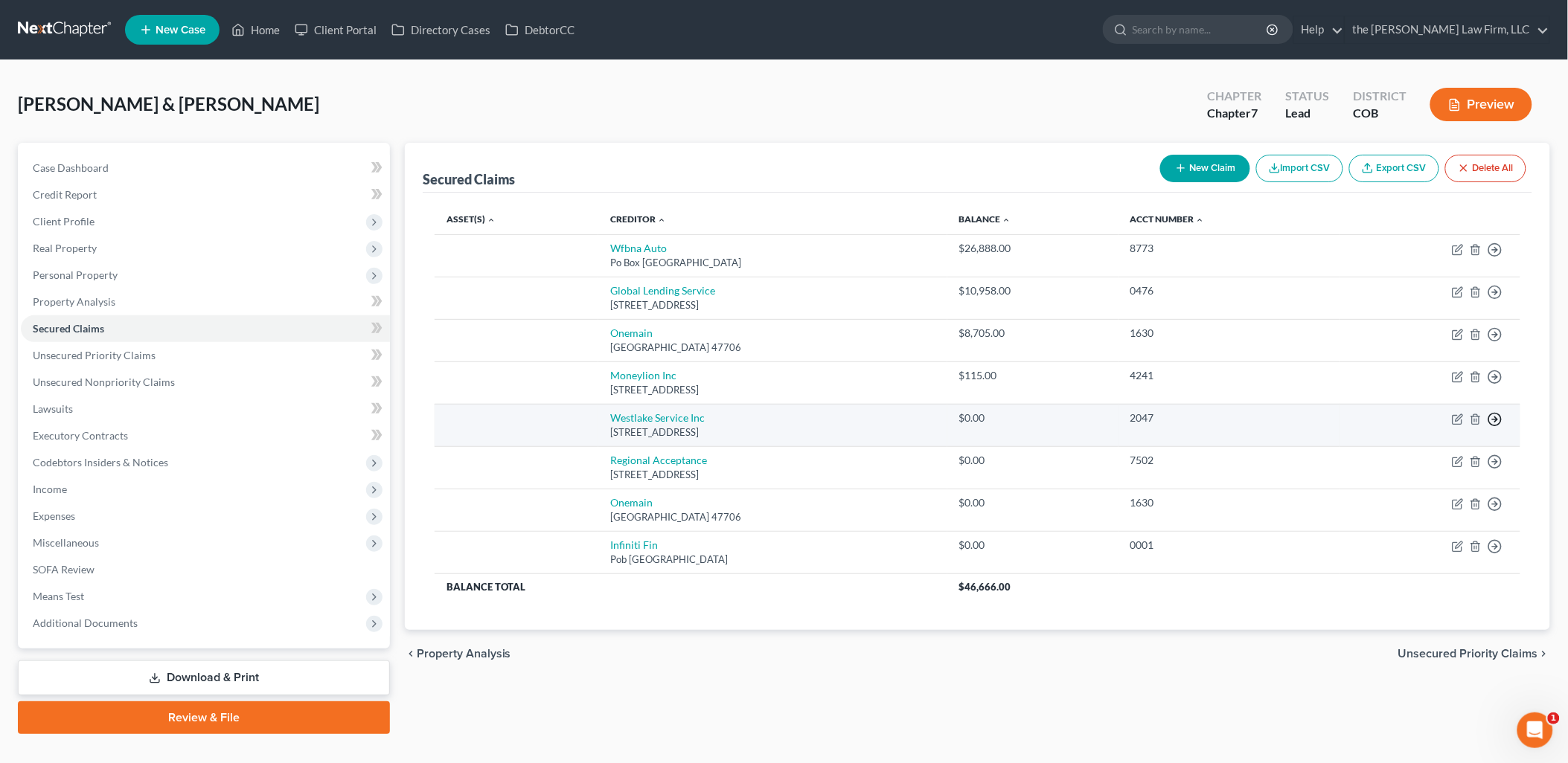
click at [1493, 424] on icon "button" at bounding box center [1495, 420] width 15 height 15
click at [1453, 457] on link "Move to F" at bounding box center [1427, 455] width 124 height 25
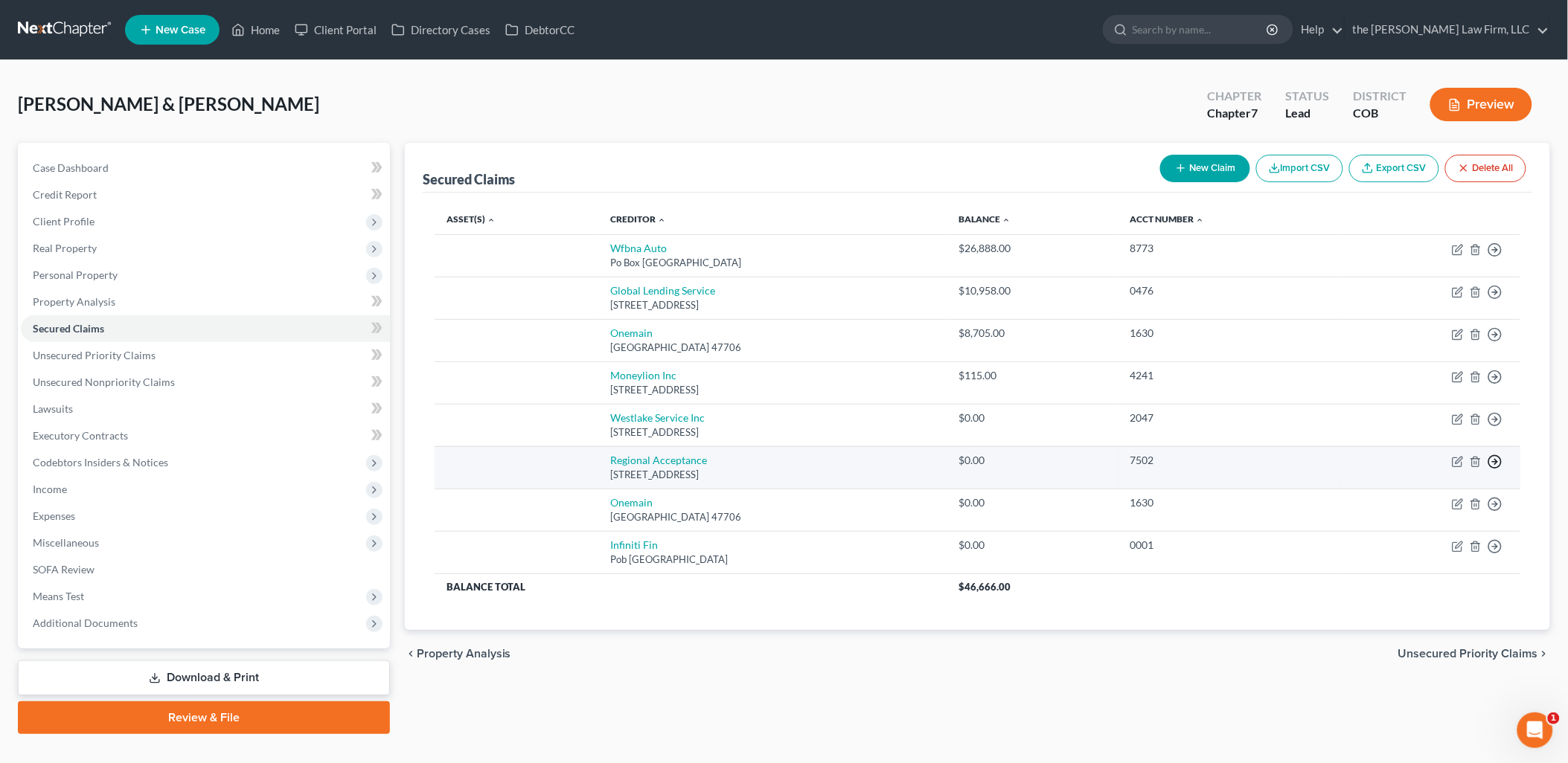
click at [1499, 463] on icon "button" at bounding box center [1495, 462] width 15 height 15
click at [1427, 496] on link "Move to F" at bounding box center [1427, 497] width 124 height 25
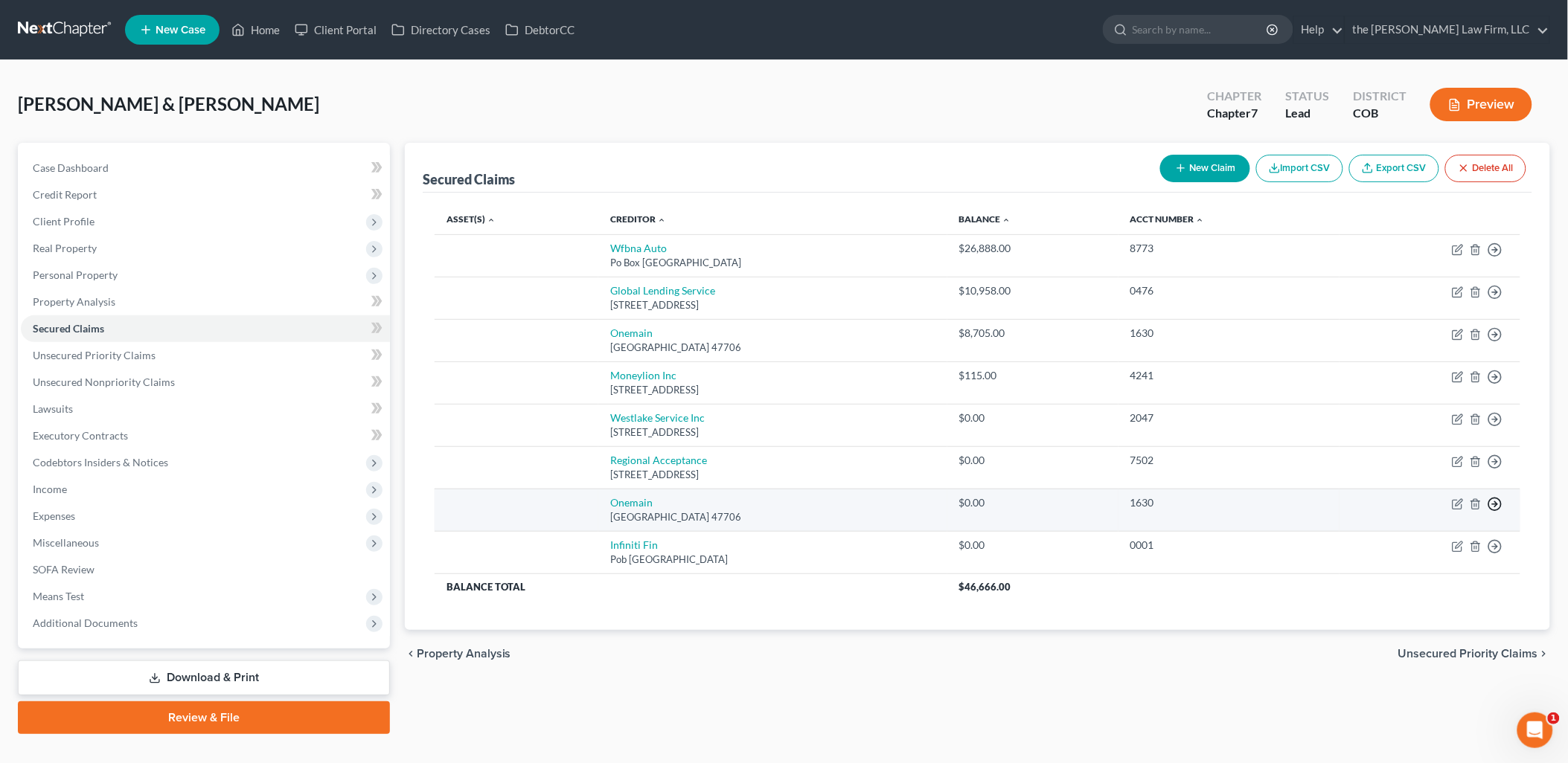
click at [1497, 499] on icon "button" at bounding box center [1495, 505] width 15 height 15
click at [1446, 539] on link "Move to F" at bounding box center [1427, 540] width 124 height 25
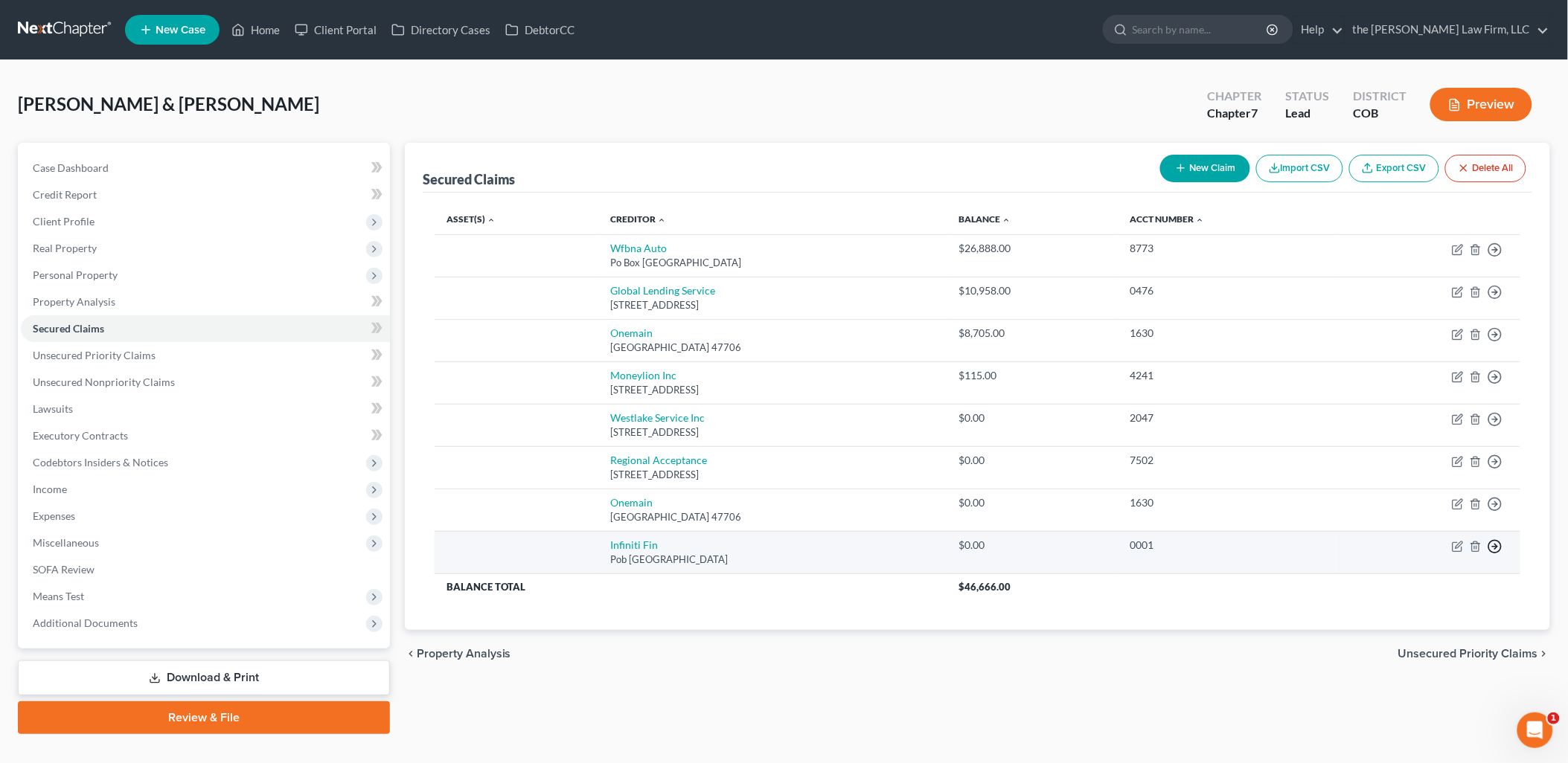
click at [1497, 548] on icon "button" at bounding box center [1495, 547] width 15 height 15
click at [1455, 581] on link "Move to F" at bounding box center [1427, 582] width 124 height 25
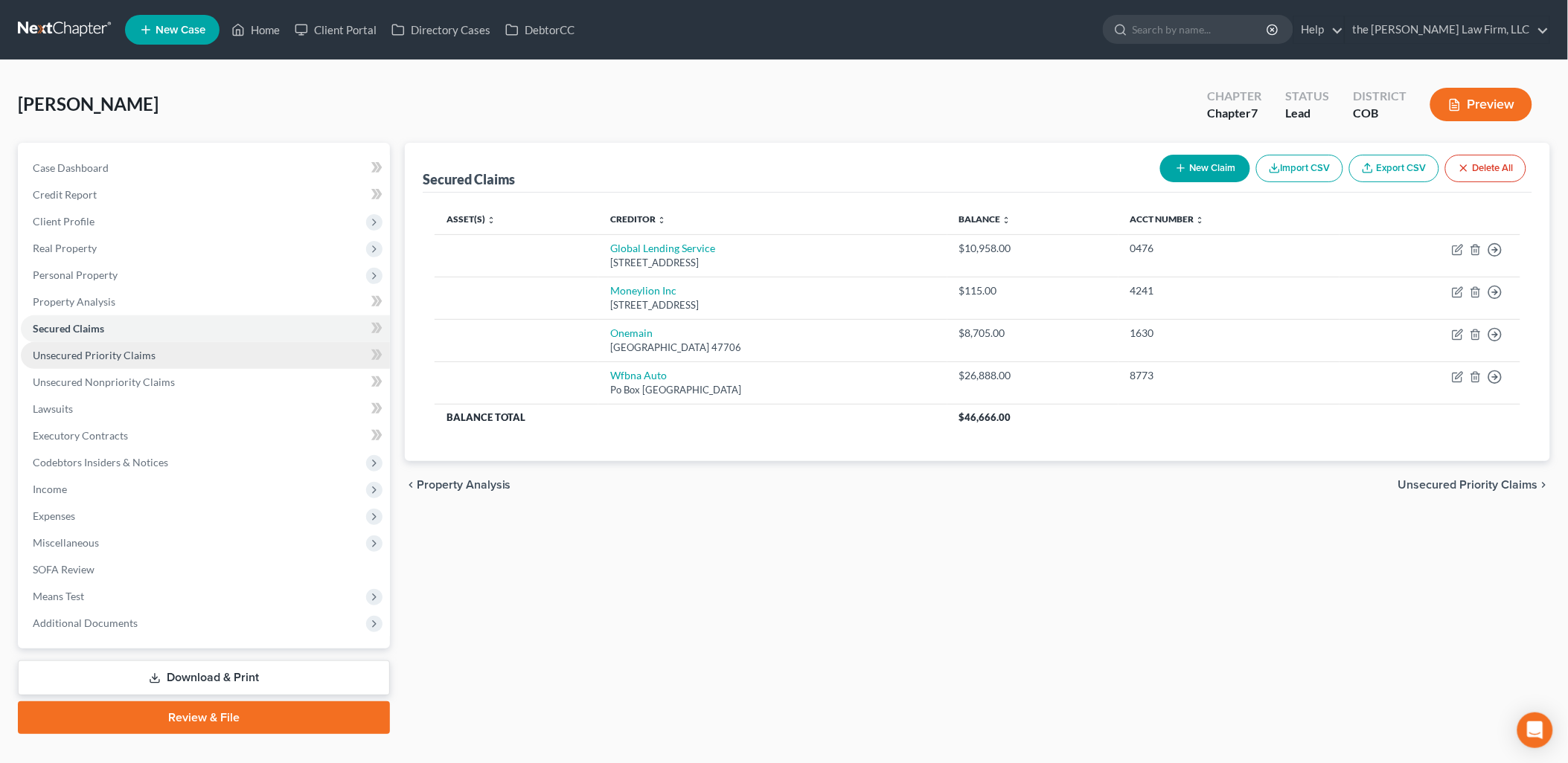
click at [146, 360] on span "Unsecured Priority Claims" at bounding box center [94, 355] width 122 height 12
